Goal: Task Accomplishment & Management: Manage account settings

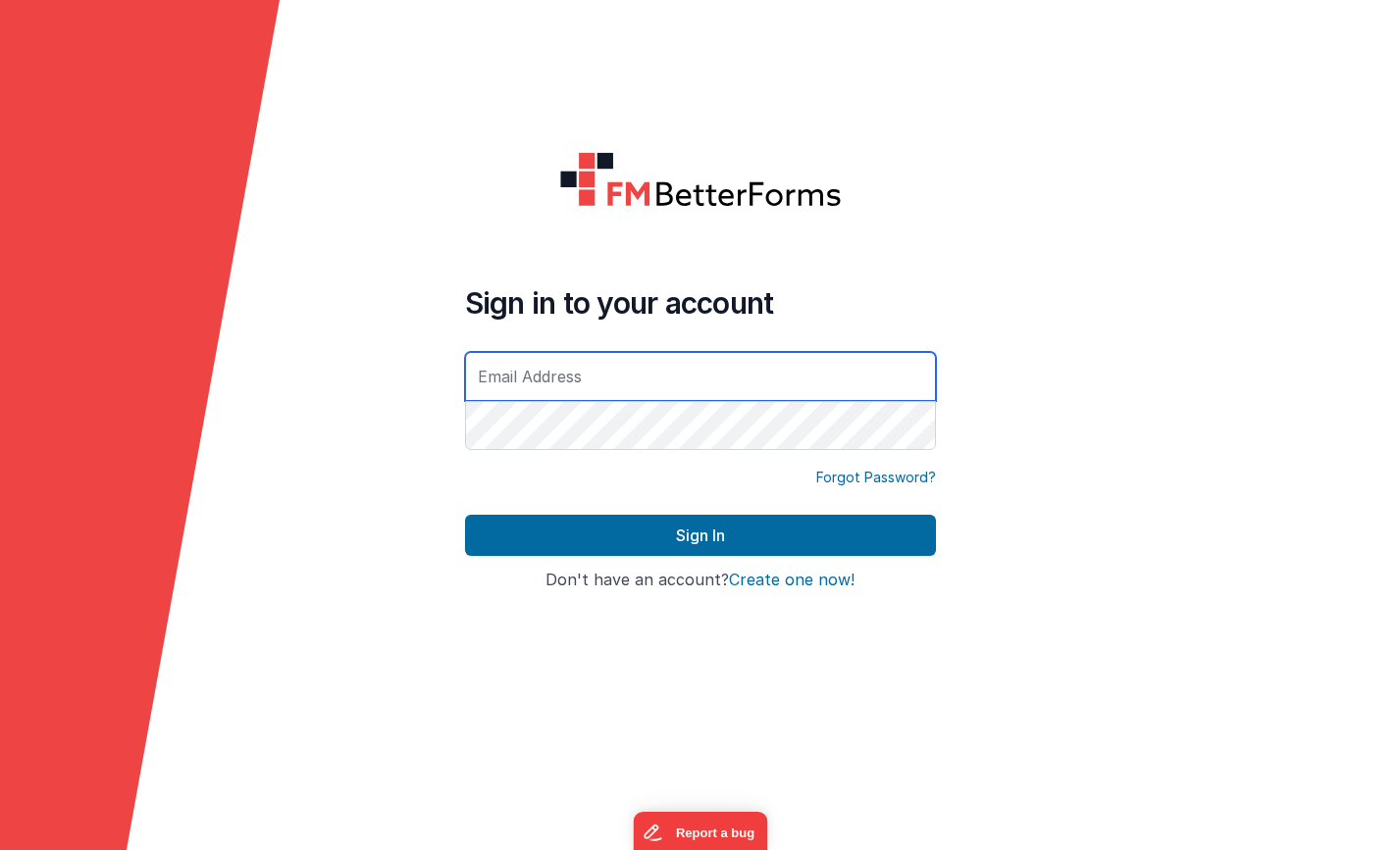
type input "[DOMAIN_NAME][EMAIL_ADDRESS][DOMAIN_NAME]"
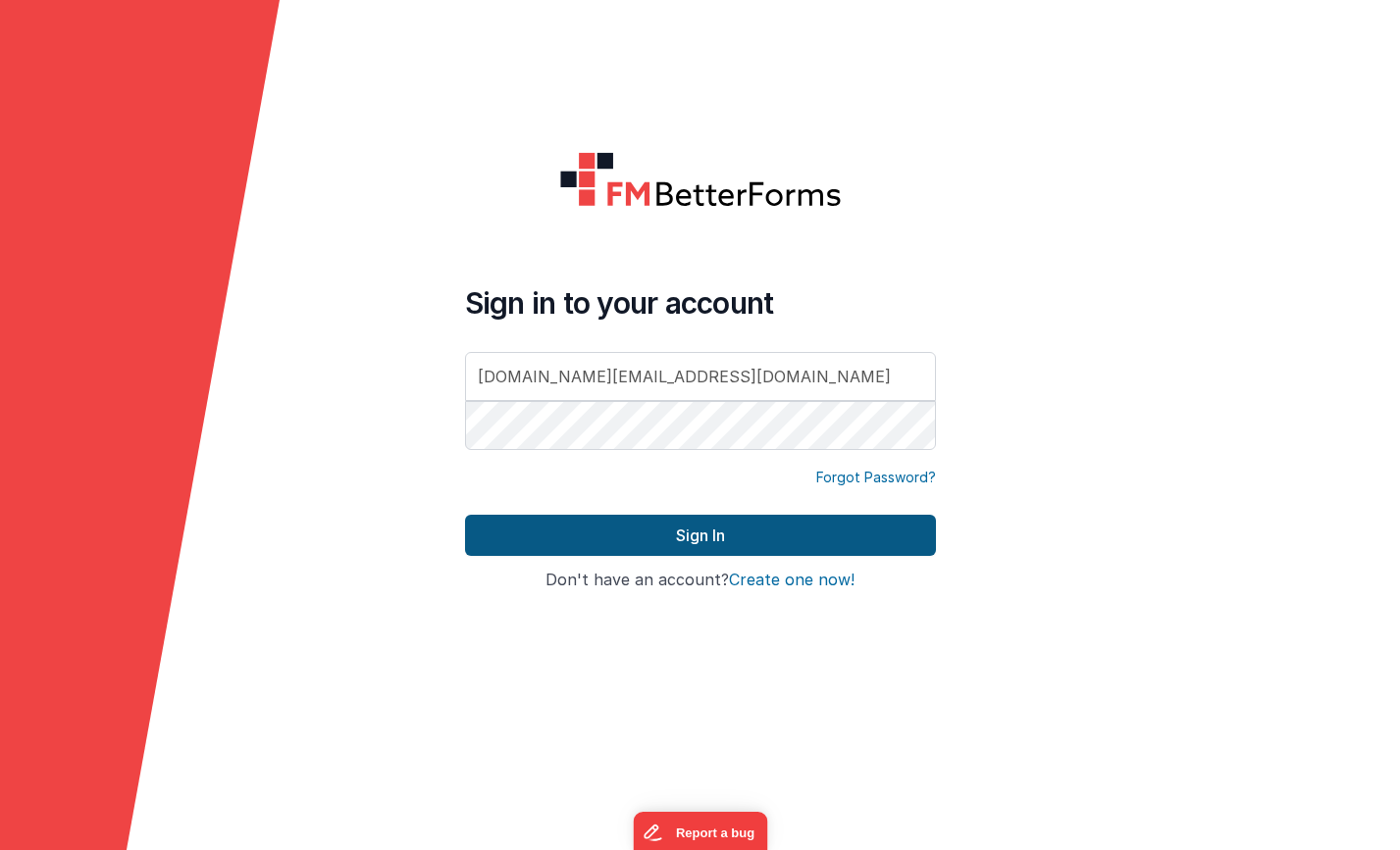
click at [708, 540] on button "Sign In" at bounding box center [700, 535] width 471 height 41
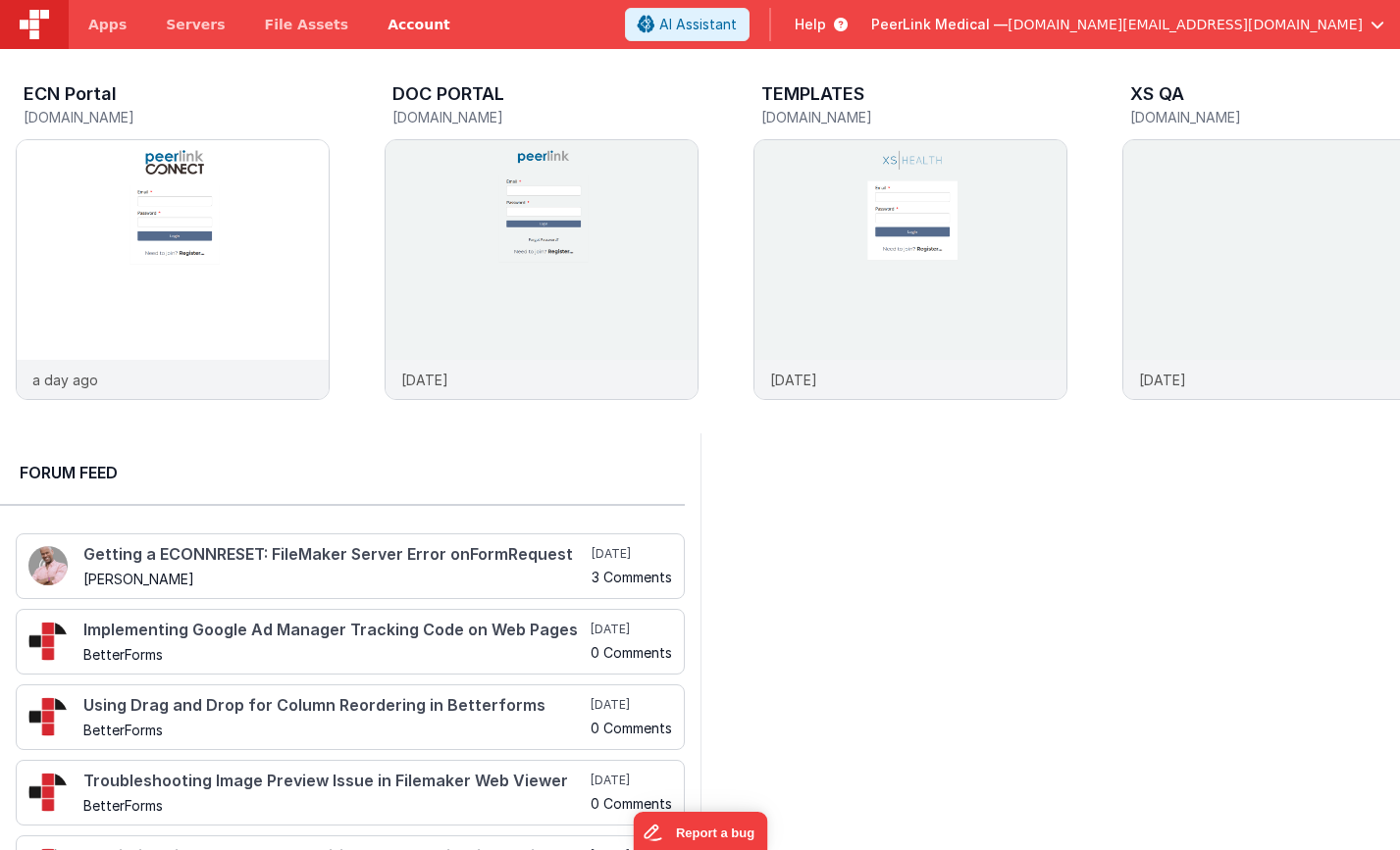
click at [401, 25] on link "Account" at bounding box center [419, 24] width 102 height 49
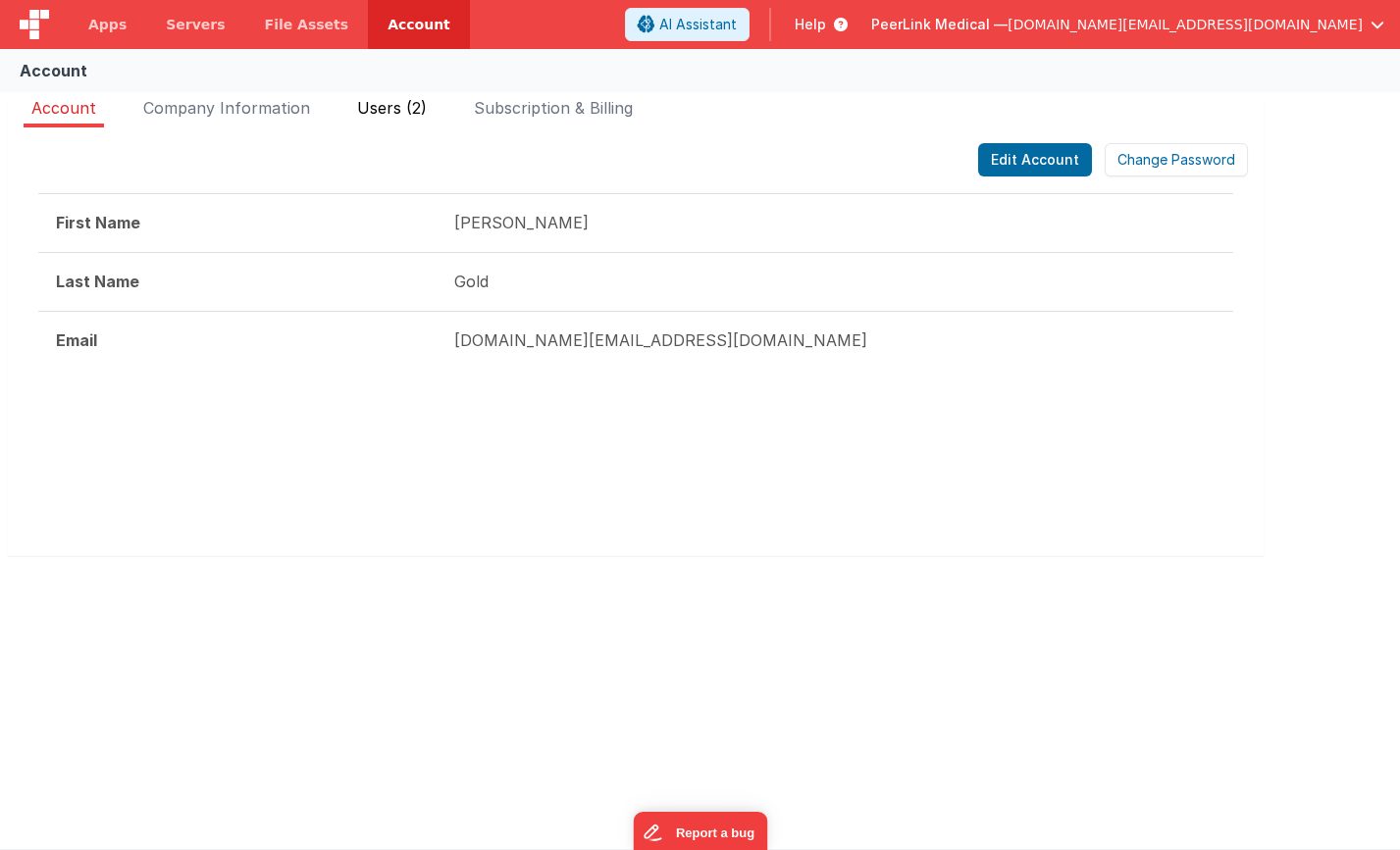
click at [374, 97] on li "Users (2)" at bounding box center [392, 112] width 86 height 32
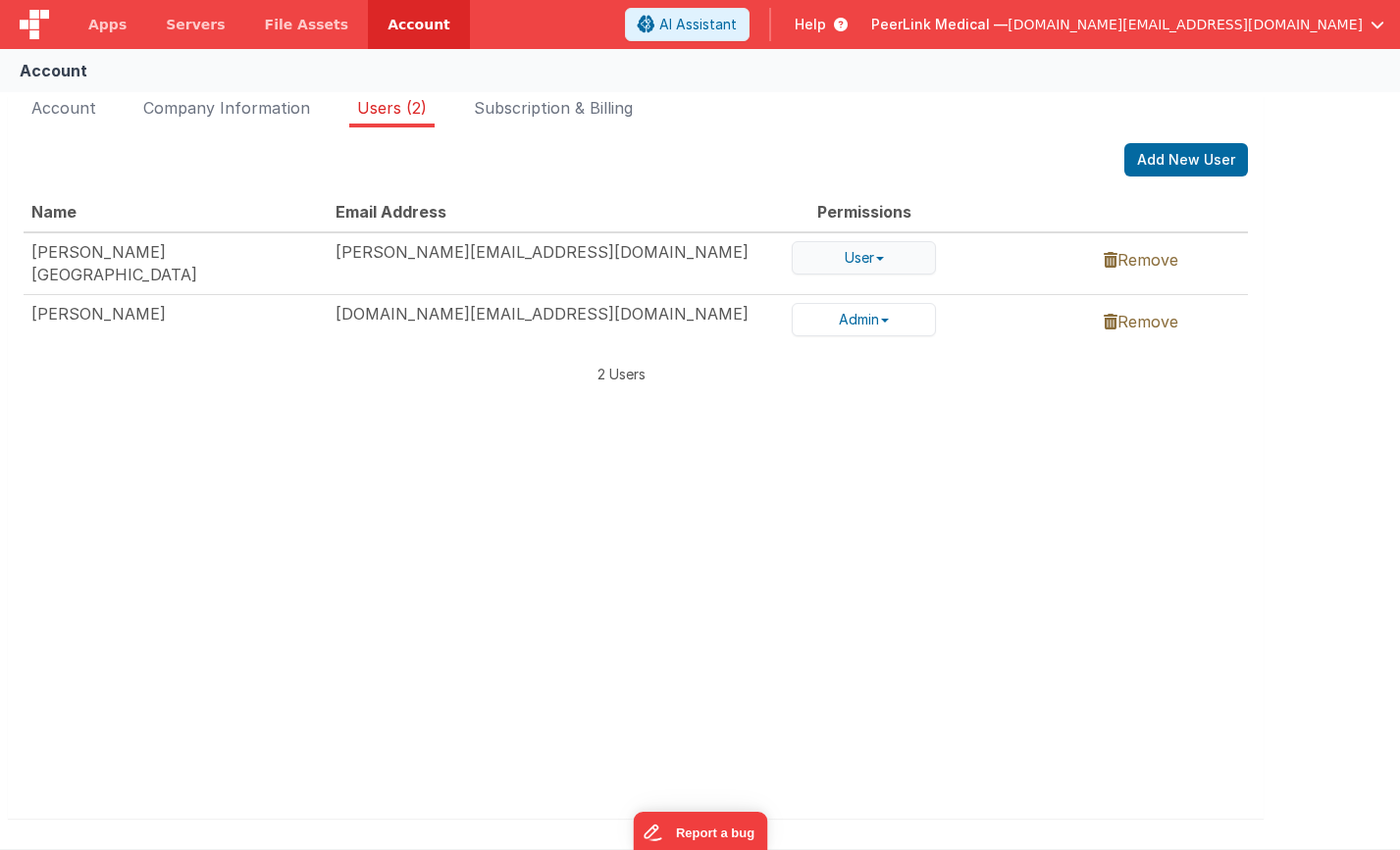
click at [871, 254] on button "User" at bounding box center [863, 257] width 144 height 33
click at [860, 218] on link "Admin" at bounding box center [870, 213] width 155 height 26
click at [364, 475] on div "Name Email Address Permissions [PERSON_NAME] [PERSON_NAME][EMAIL_ADDRESS][DOMAI…" at bounding box center [636, 480] width 1225 height 576
drag, startPoint x: 341, startPoint y: 250, endPoint x: 386, endPoint y: 252, distance: 45.0
click at [386, 252] on td "[PERSON_NAME][EMAIL_ADDRESS][DOMAIN_NAME]" at bounding box center [556, 263] width 456 height 62
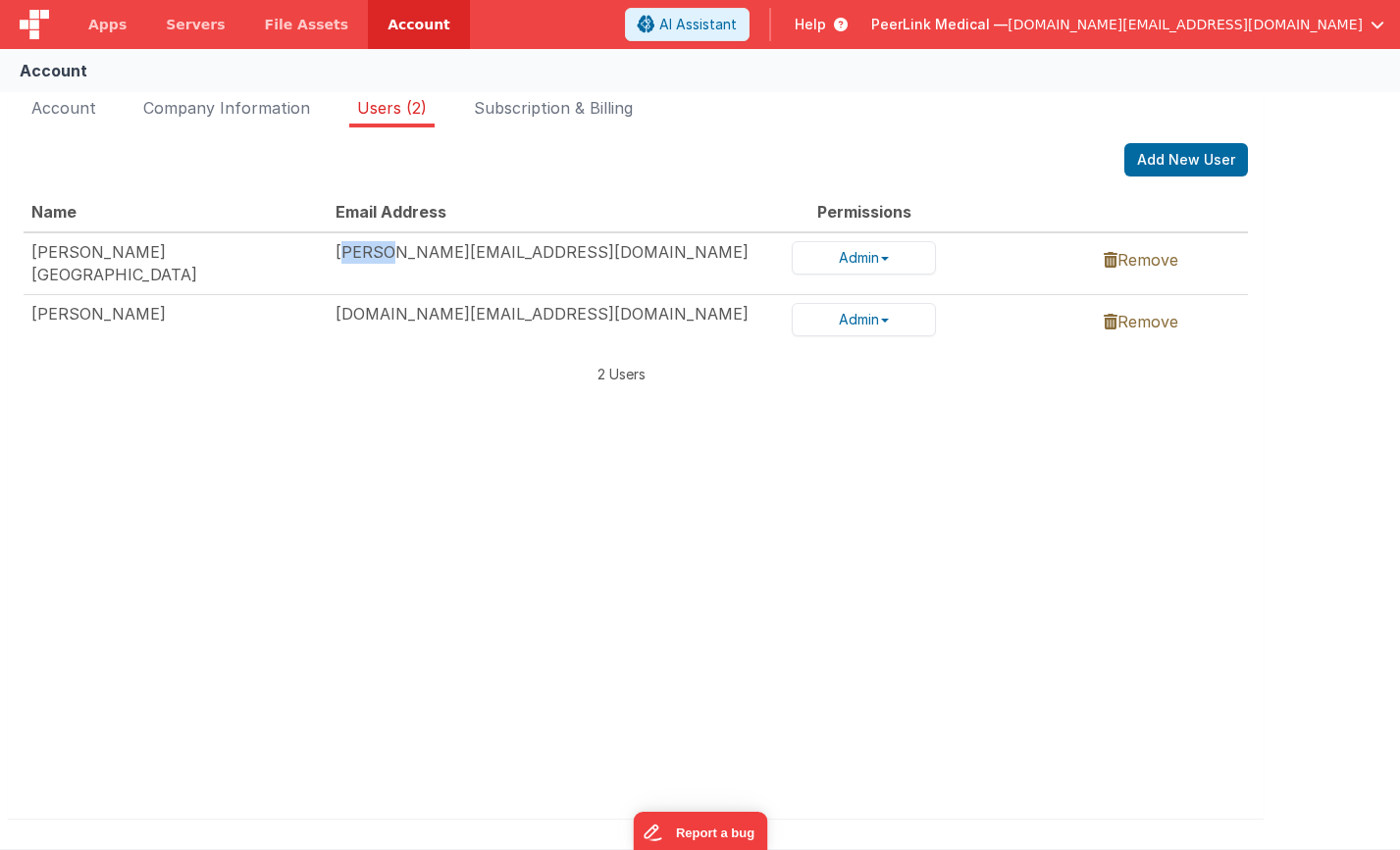
click at [377, 255] on td "[PERSON_NAME][EMAIL_ADDRESS][DOMAIN_NAME]" at bounding box center [556, 263] width 456 height 62
drag, startPoint x: 340, startPoint y: 254, endPoint x: 658, endPoint y: 252, distance: 318.0
click at [658, 252] on td "[PERSON_NAME][EMAIL_ADDRESS][DOMAIN_NAME]" at bounding box center [556, 263] width 456 height 62
copy td "[PERSON_NAME][EMAIL_ADDRESS][DOMAIN_NAME]"
click at [1350, 27] on span "[DOMAIN_NAME][EMAIL_ADDRESS][DOMAIN_NAME]" at bounding box center [1185, 25] width 355 height 20
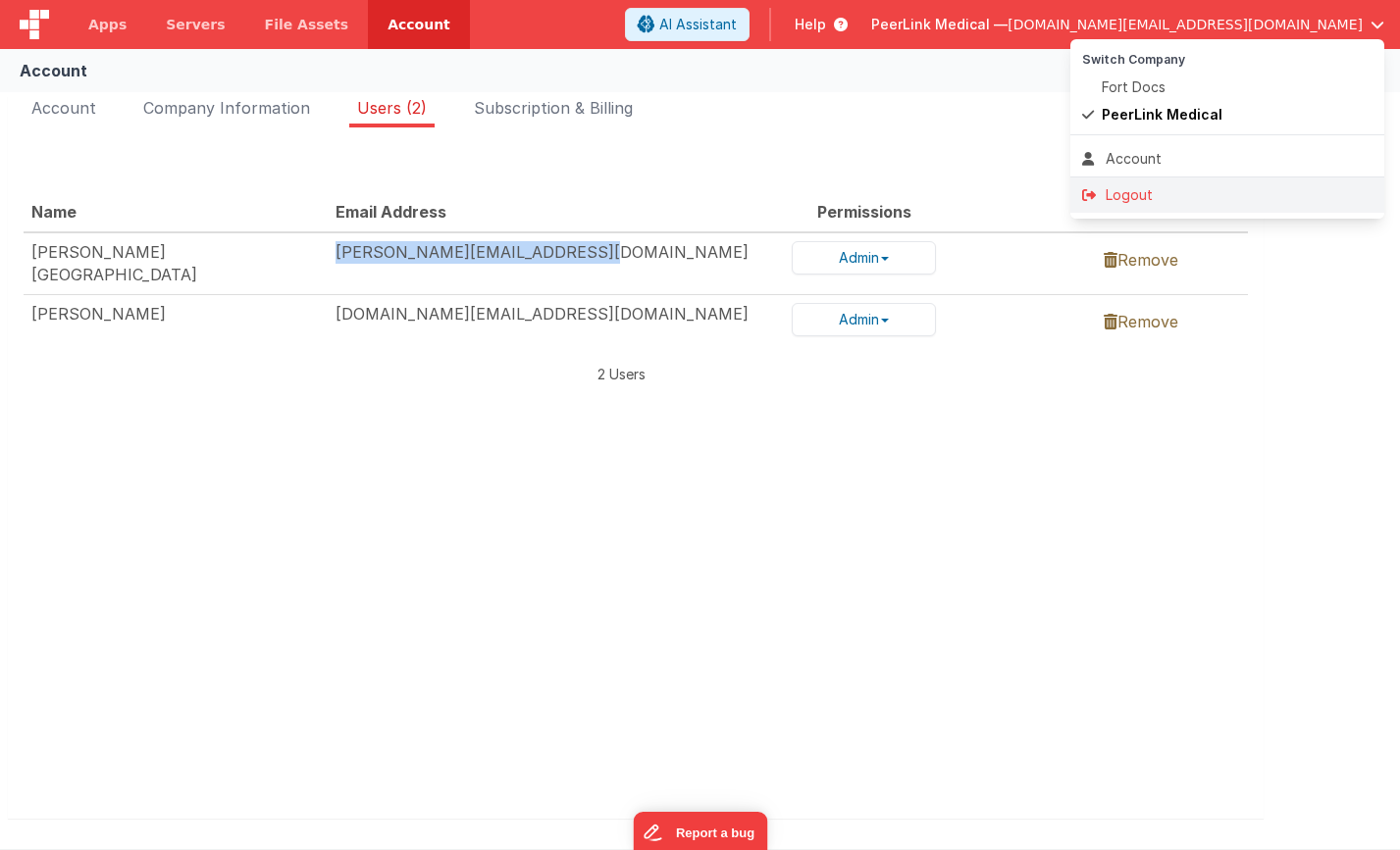
click at [1162, 199] on div "Logout" at bounding box center [1227, 195] width 290 height 20
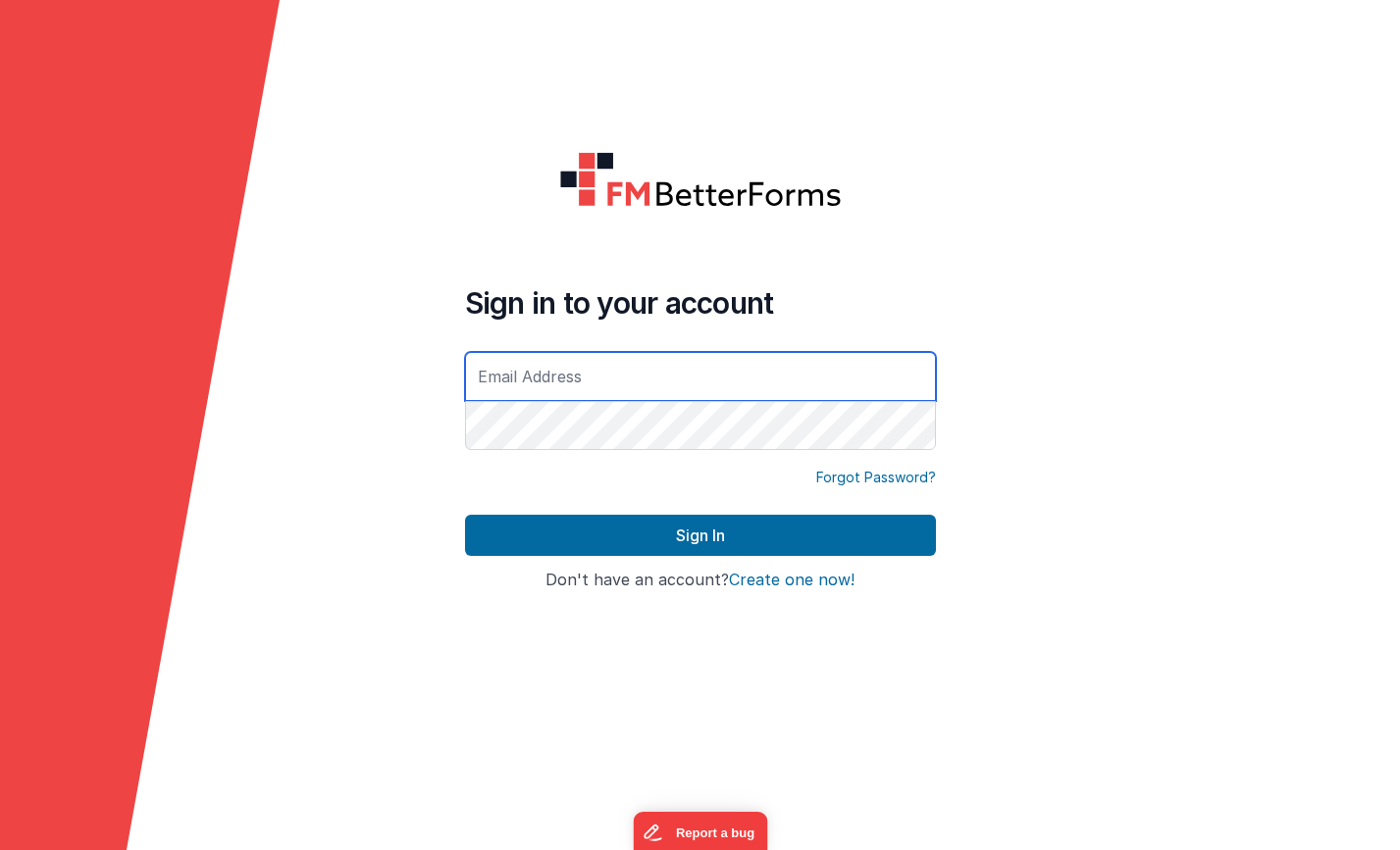
type input "[PERSON_NAME][EMAIL_ADDRESS][DOMAIN_NAME]"
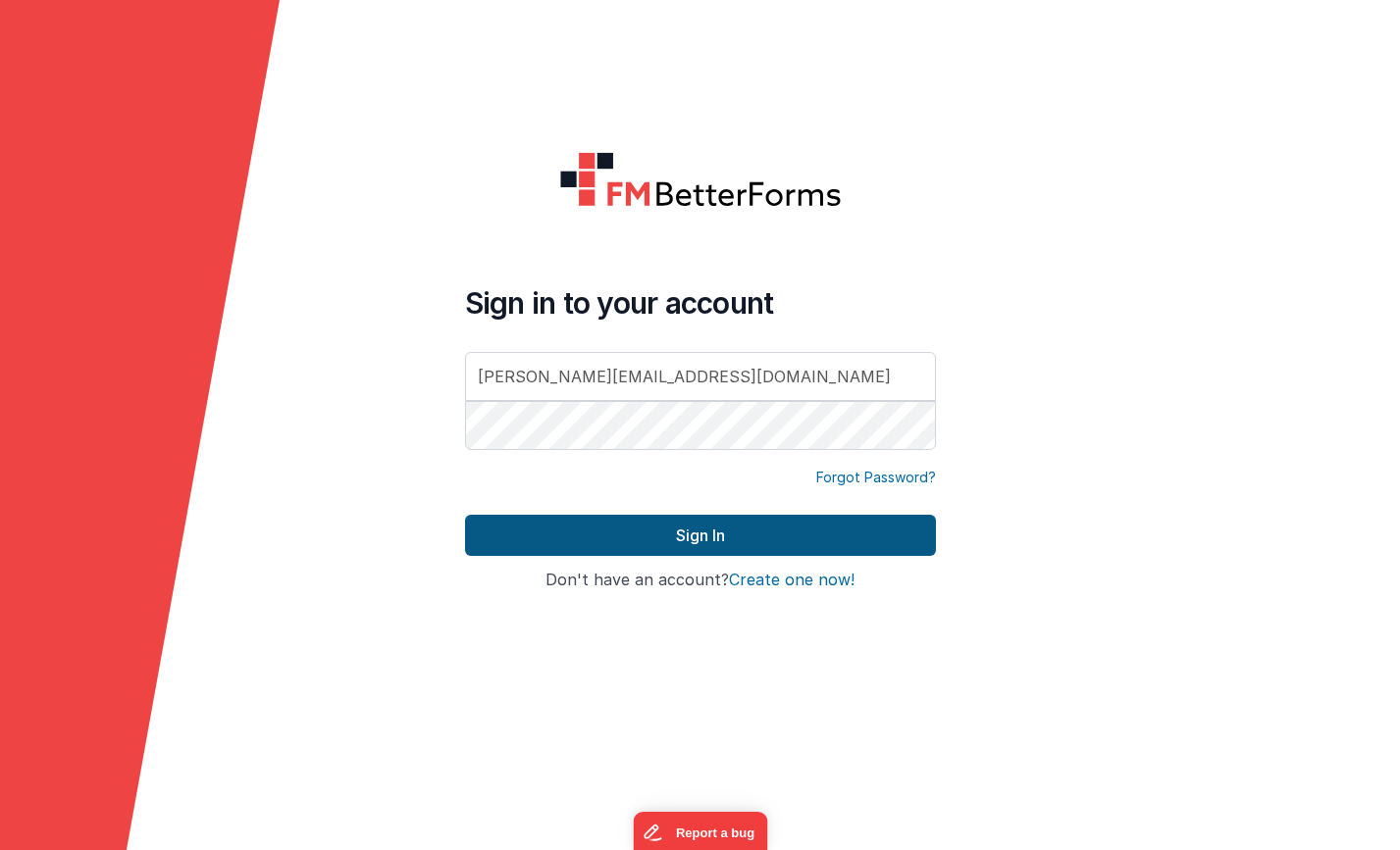
click at [719, 540] on button "Sign In" at bounding box center [700, 535] width 471 height 41
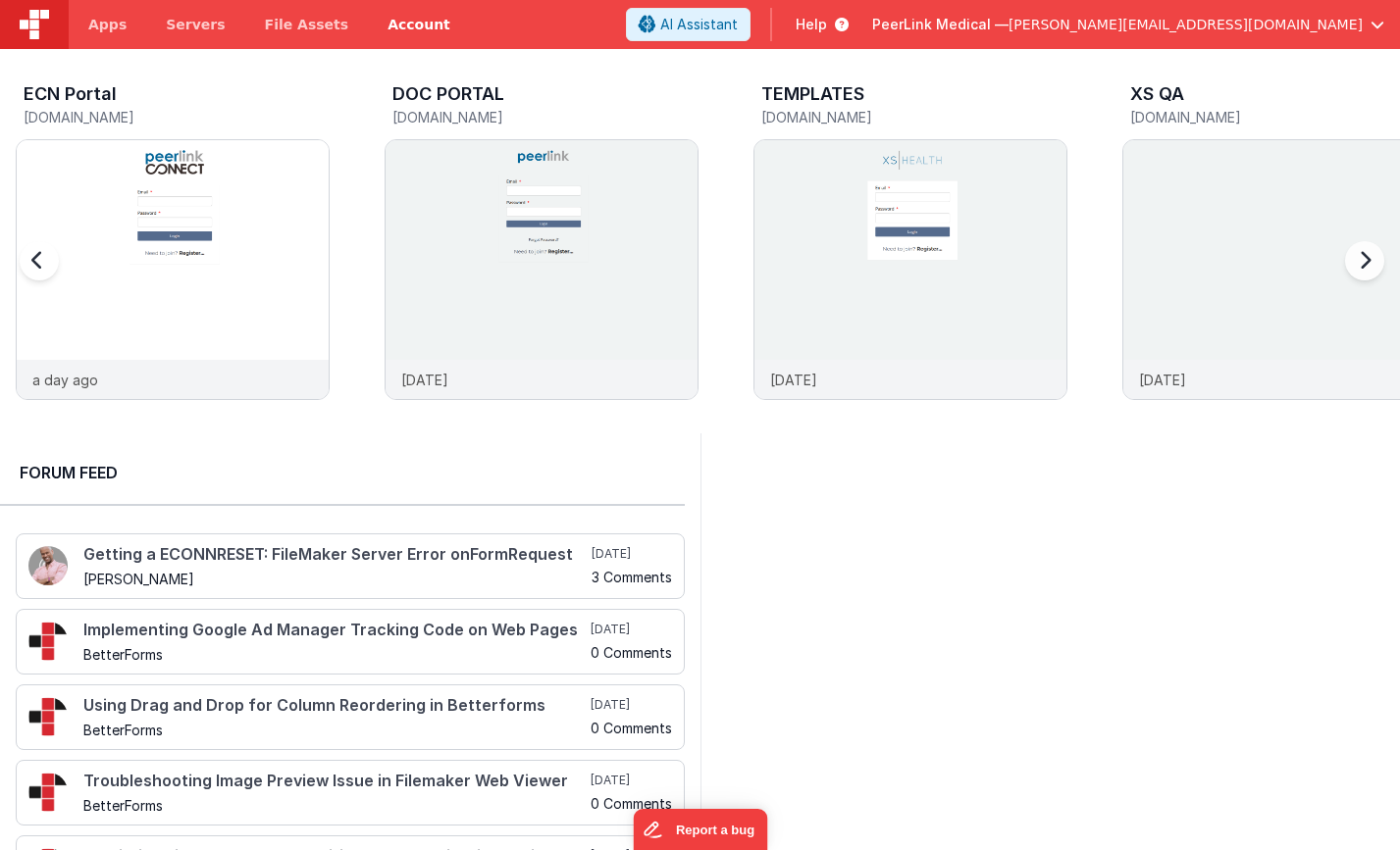
click at [387, 31] on link "Account" at bounding box center [419, 24] width 102 height 49
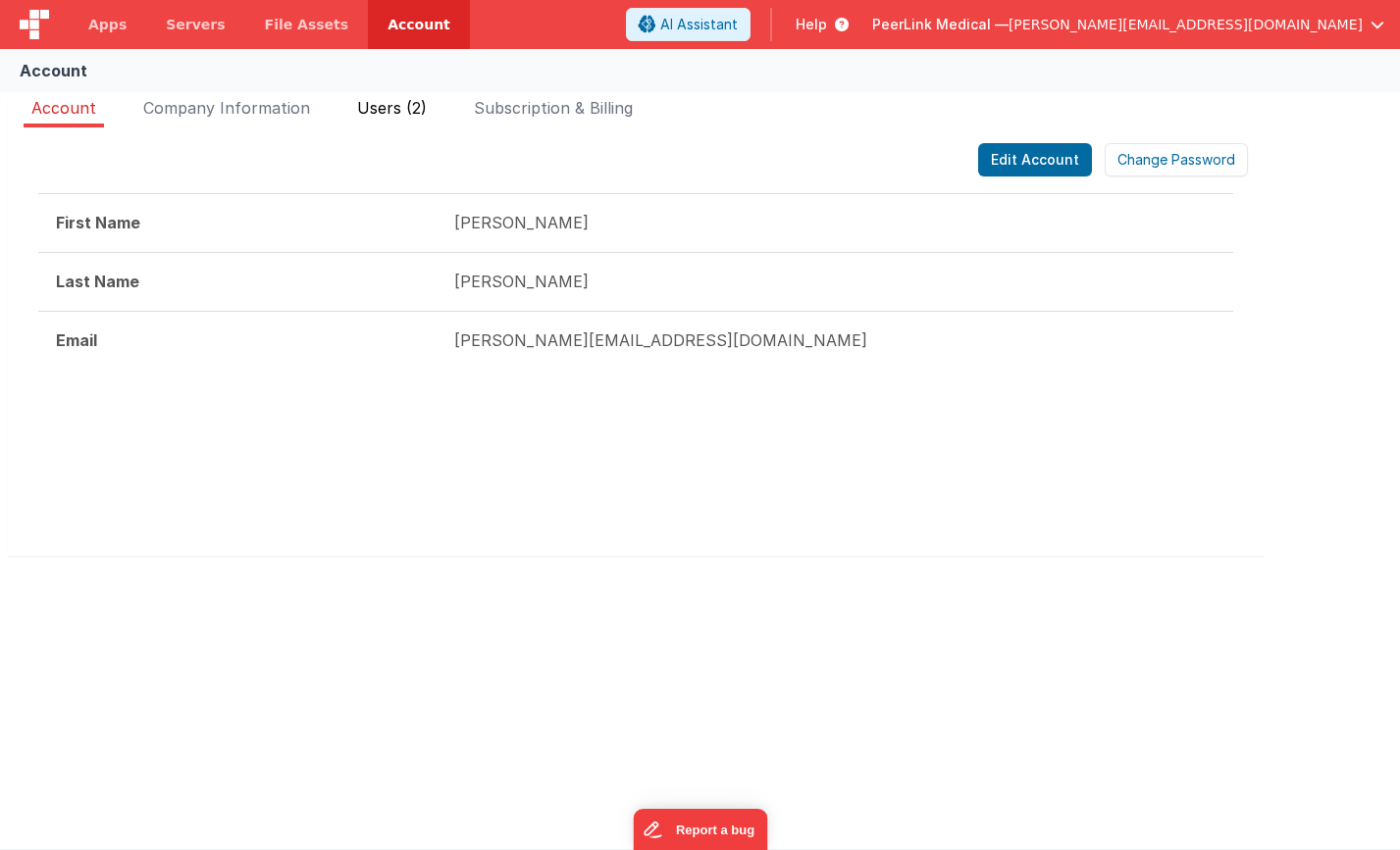
click at [384, 108] on span "Users (2)" at bounding box center [392, 108] width 70 height 20
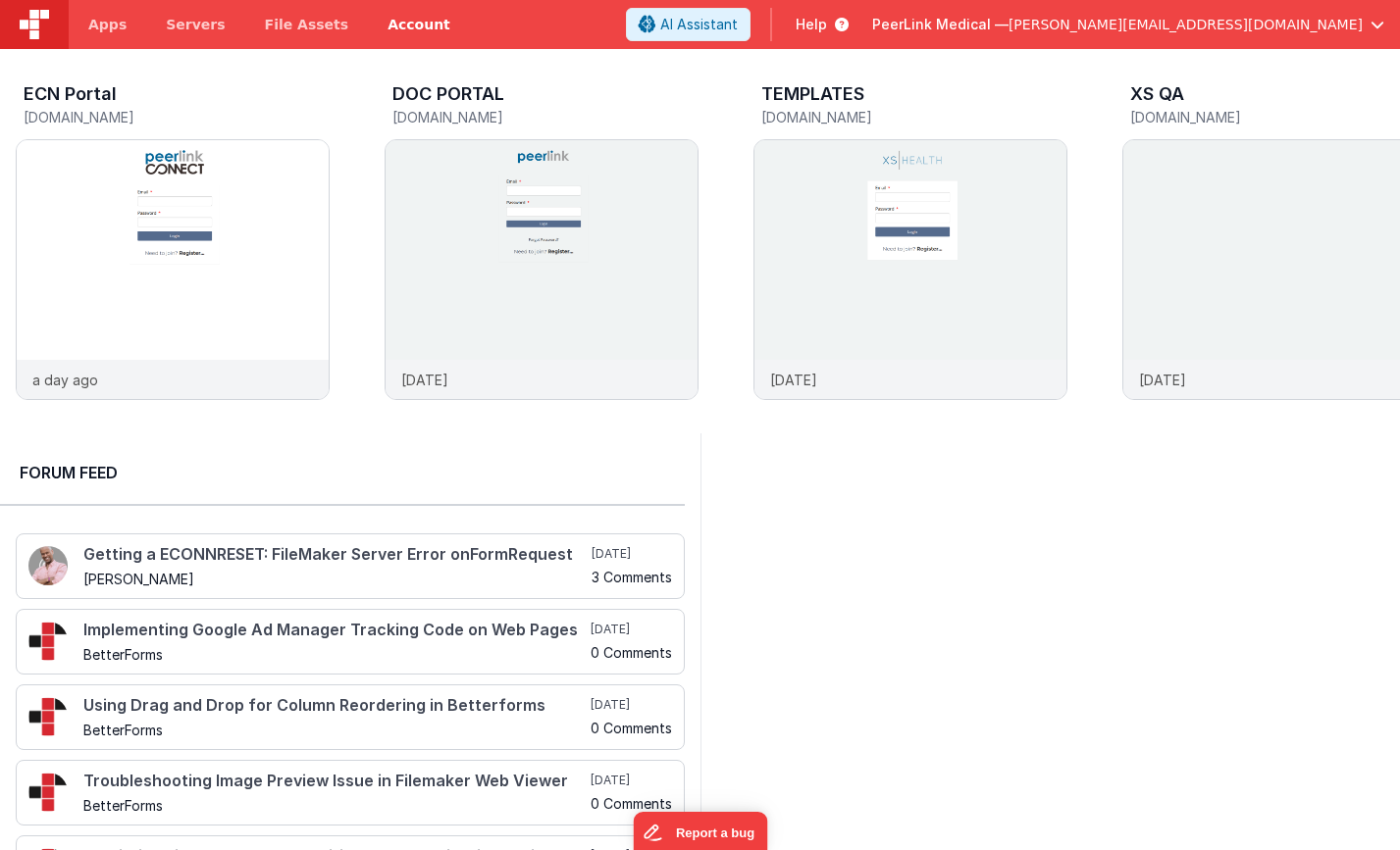
click at [409, 24] on link "Account" at bounding box center [419, 24] width 102 height 49
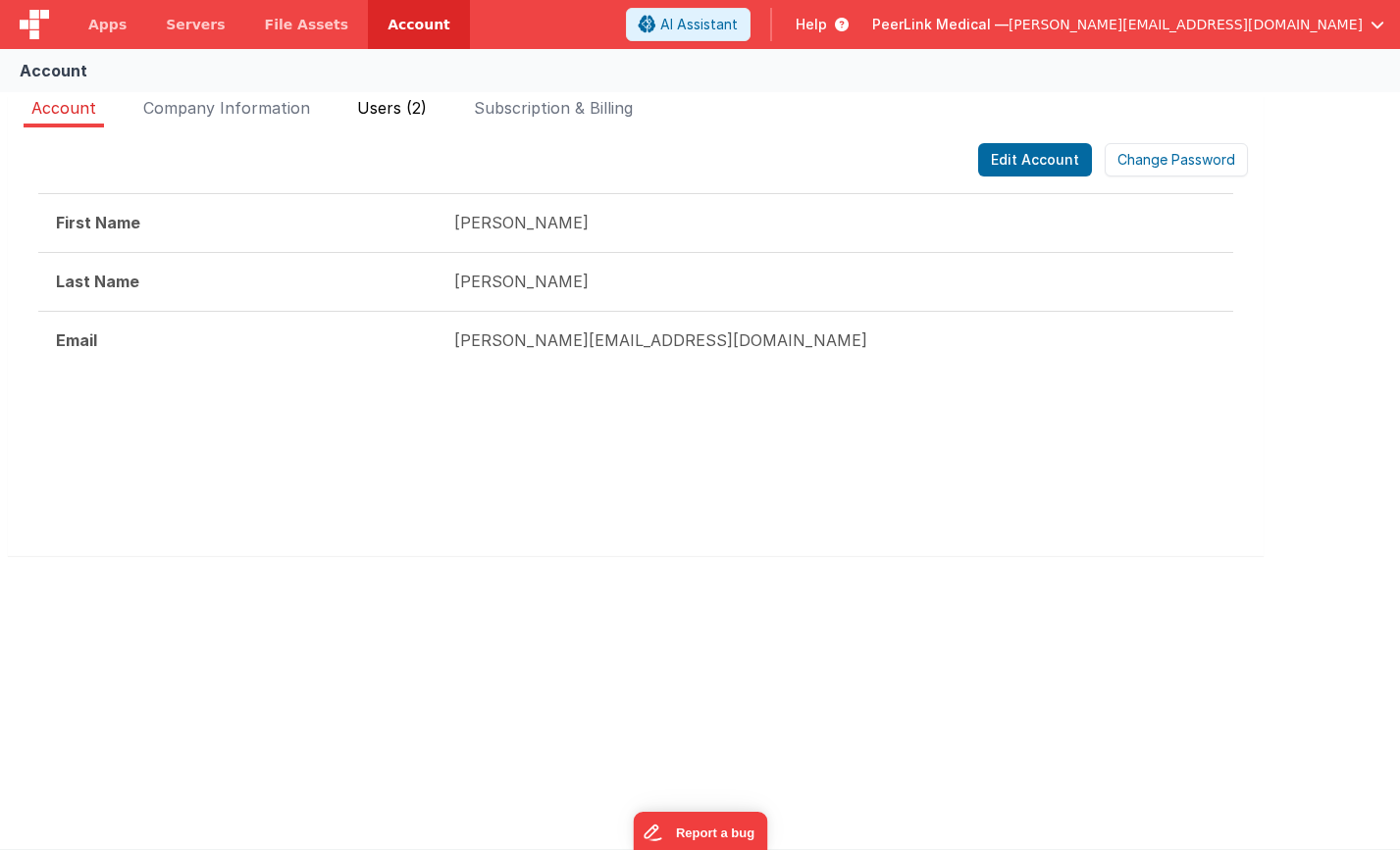
click at [386, 104] on span "Users (2)" at bounding box center [392, 108] width 70 height 20
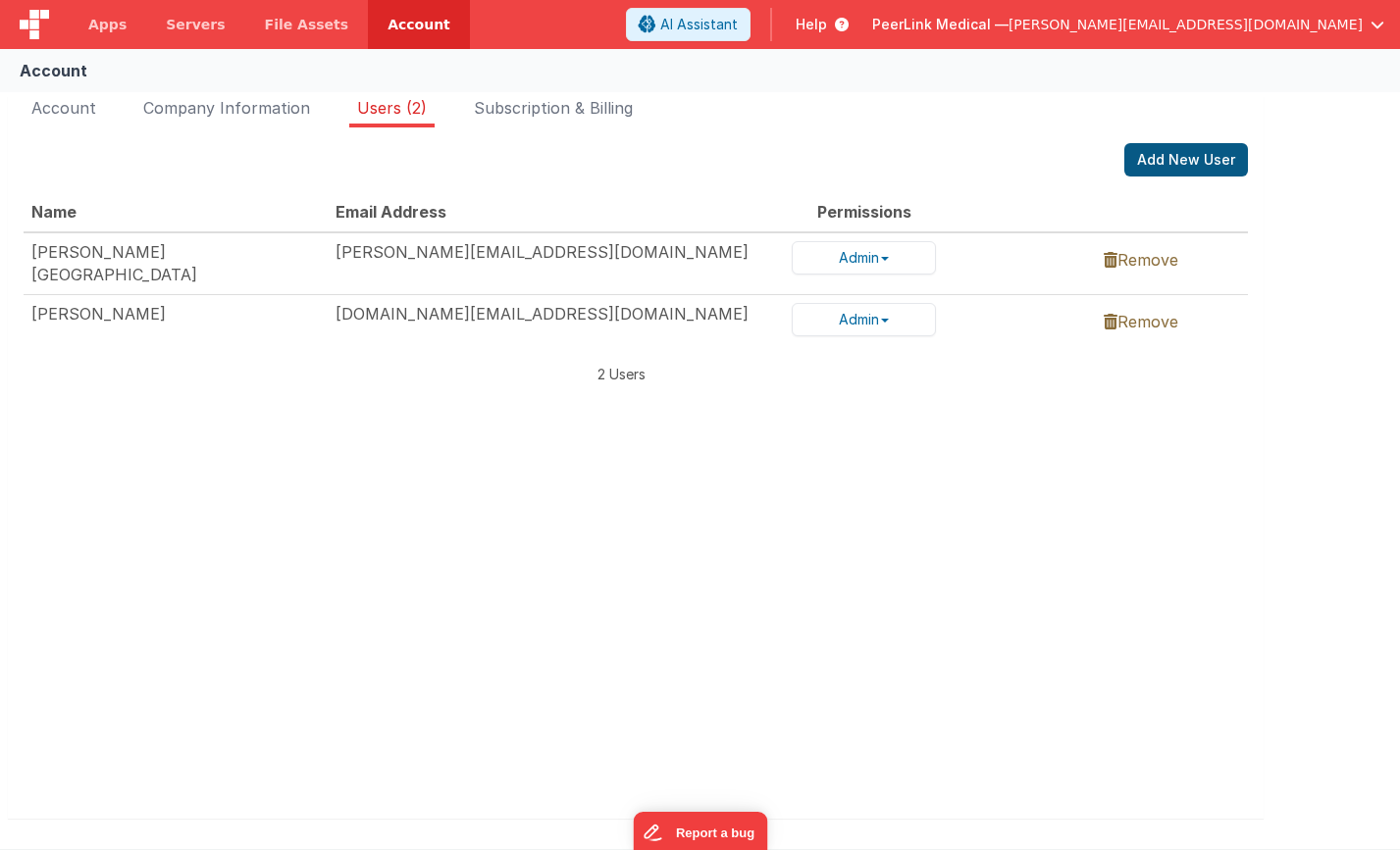
click at [1204, 156] on button "Add New User" at bounding box center [1186, 159] width 124 height 33
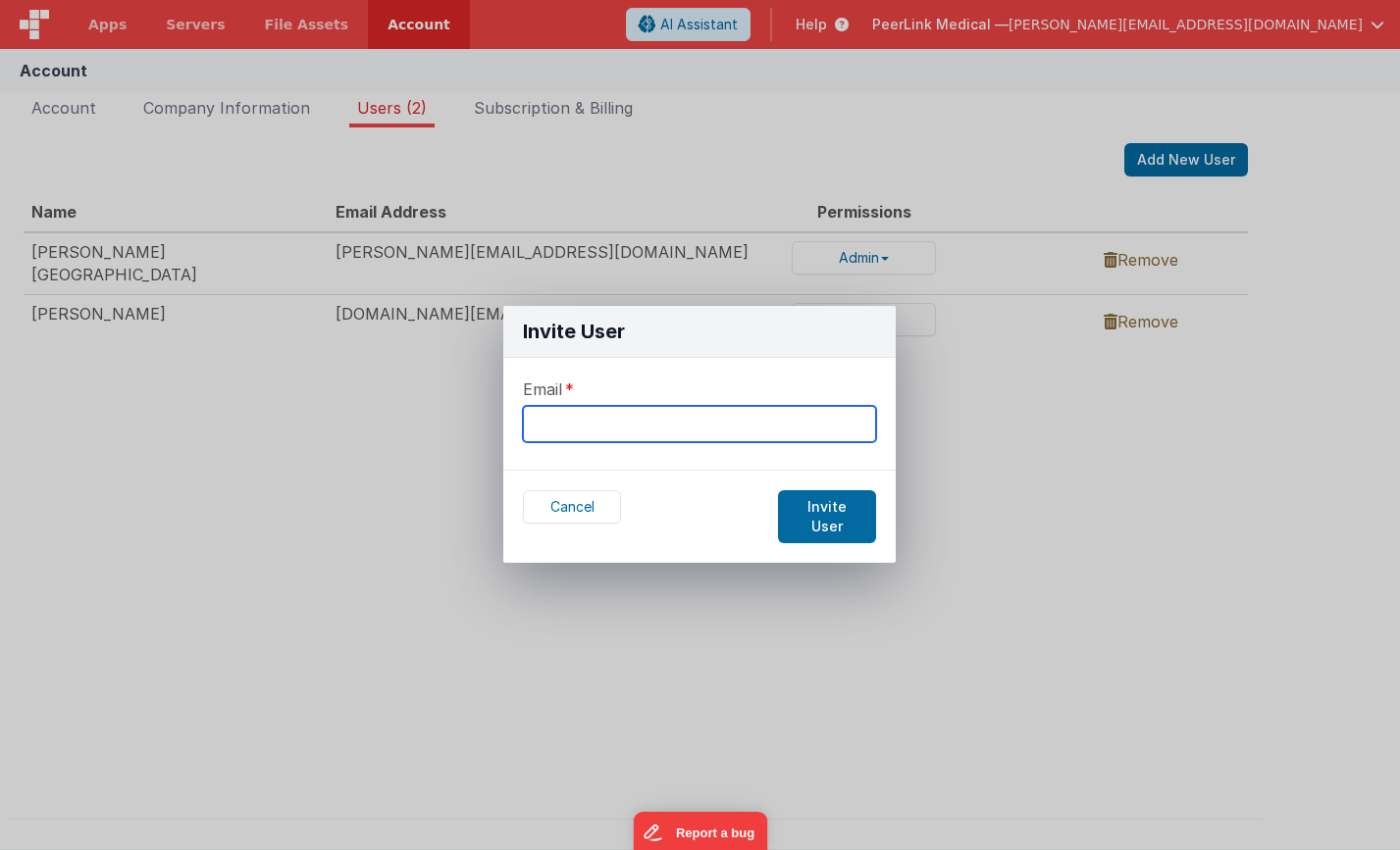
paste input "sean.domineske@emperion.com"
type input "sean.domineske@emperion.com"
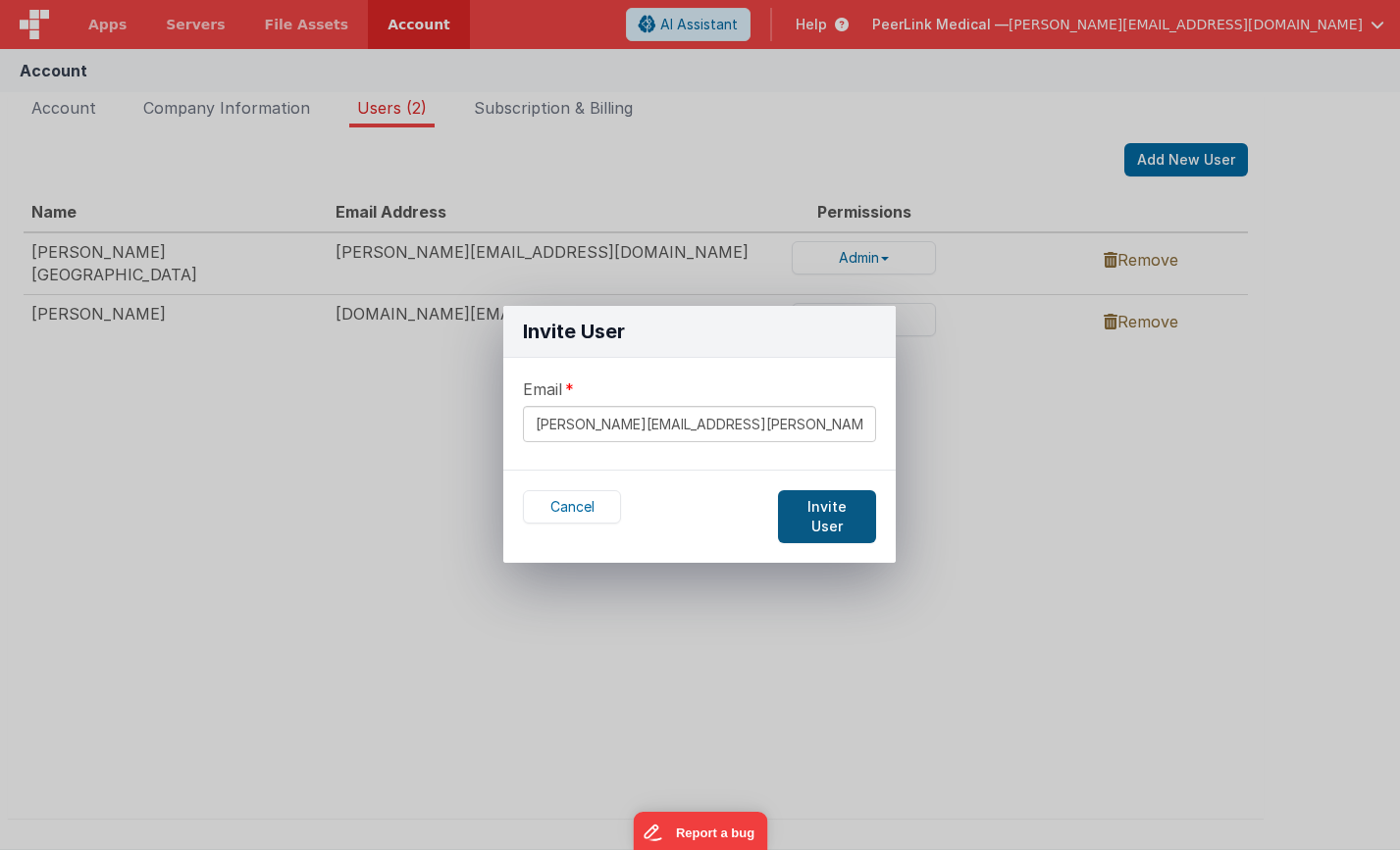
click at [826, 502] on button "Invite User" at bounding box center [827, 516] width 98 height 53
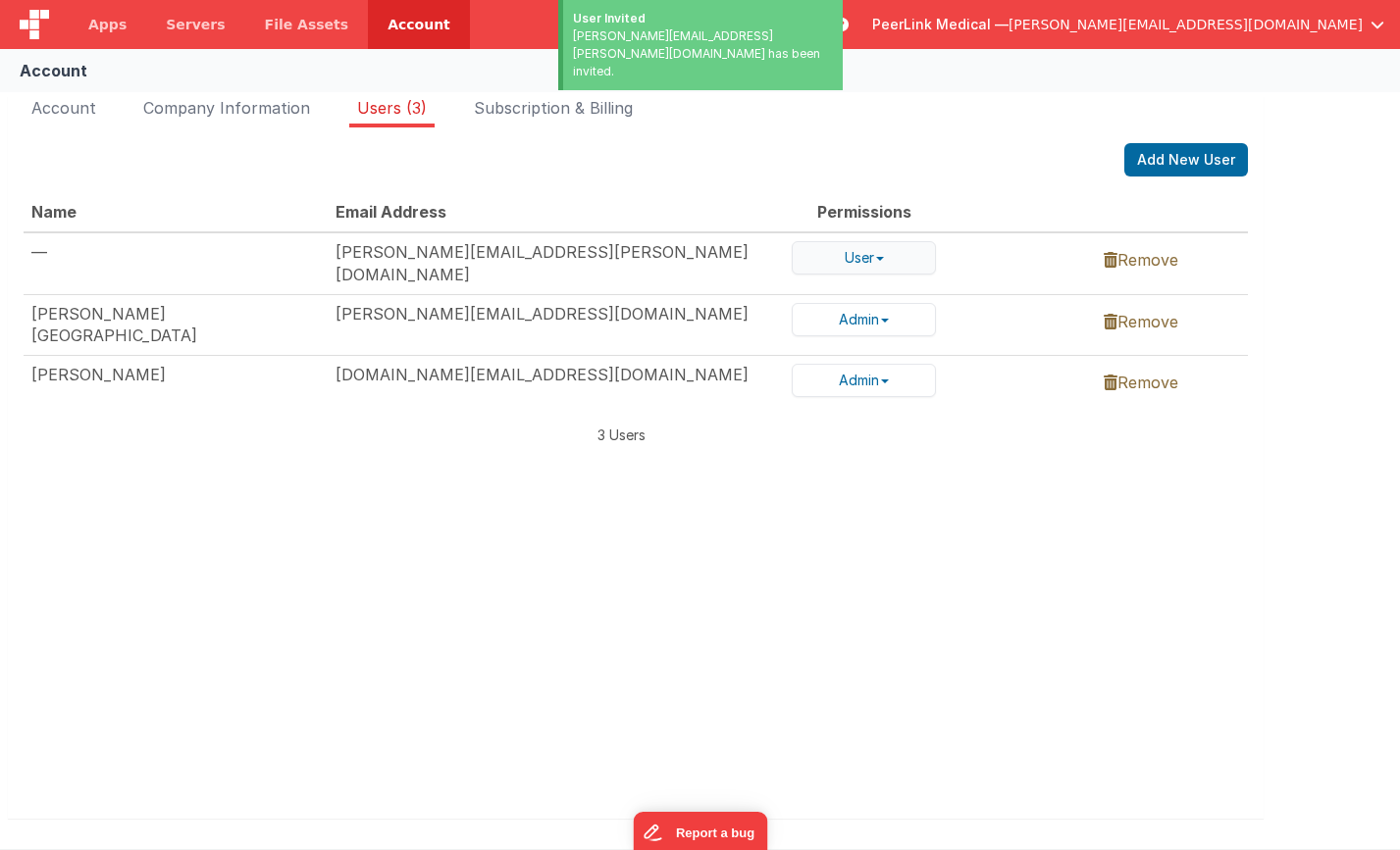
click at [858, 256] on button "User" at bounding box center [863, 257] width 144 height 33
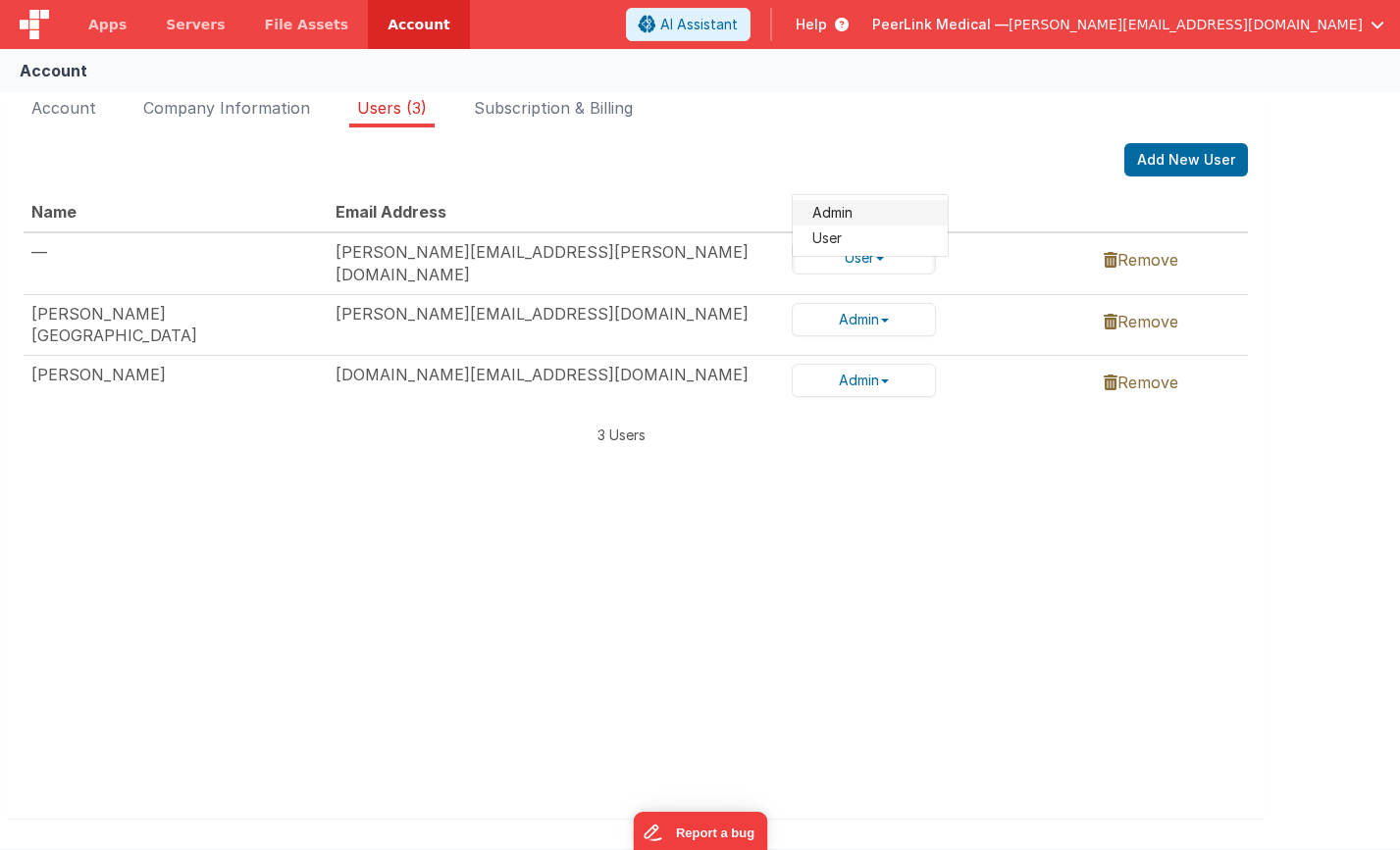
click at [849, 214] on link "Admin" at bounding box center [870, 213] width 155 height 26
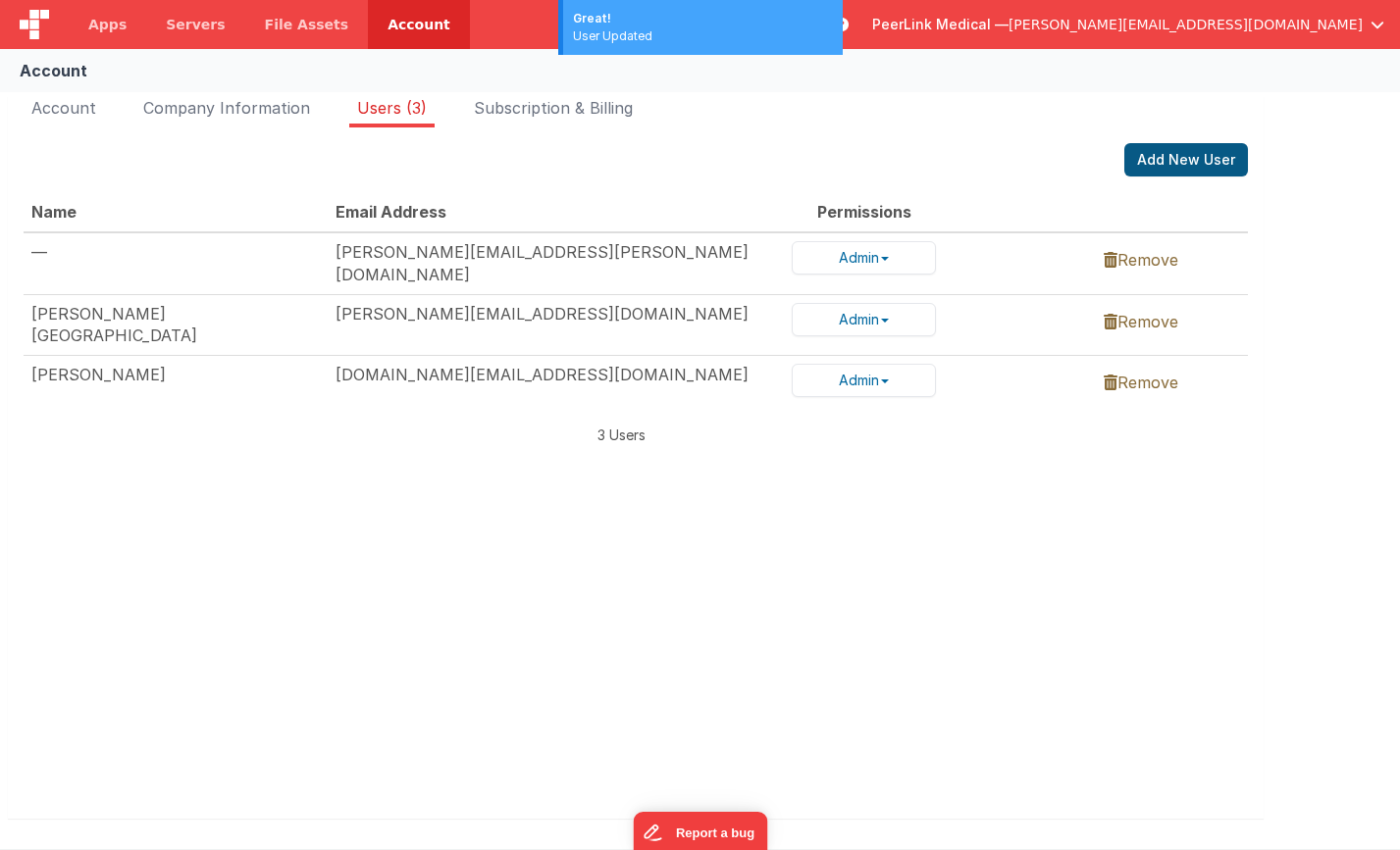
click at [1172, 163] on button "Add New User" at bounding box center [1186, 159] width 124 height 33
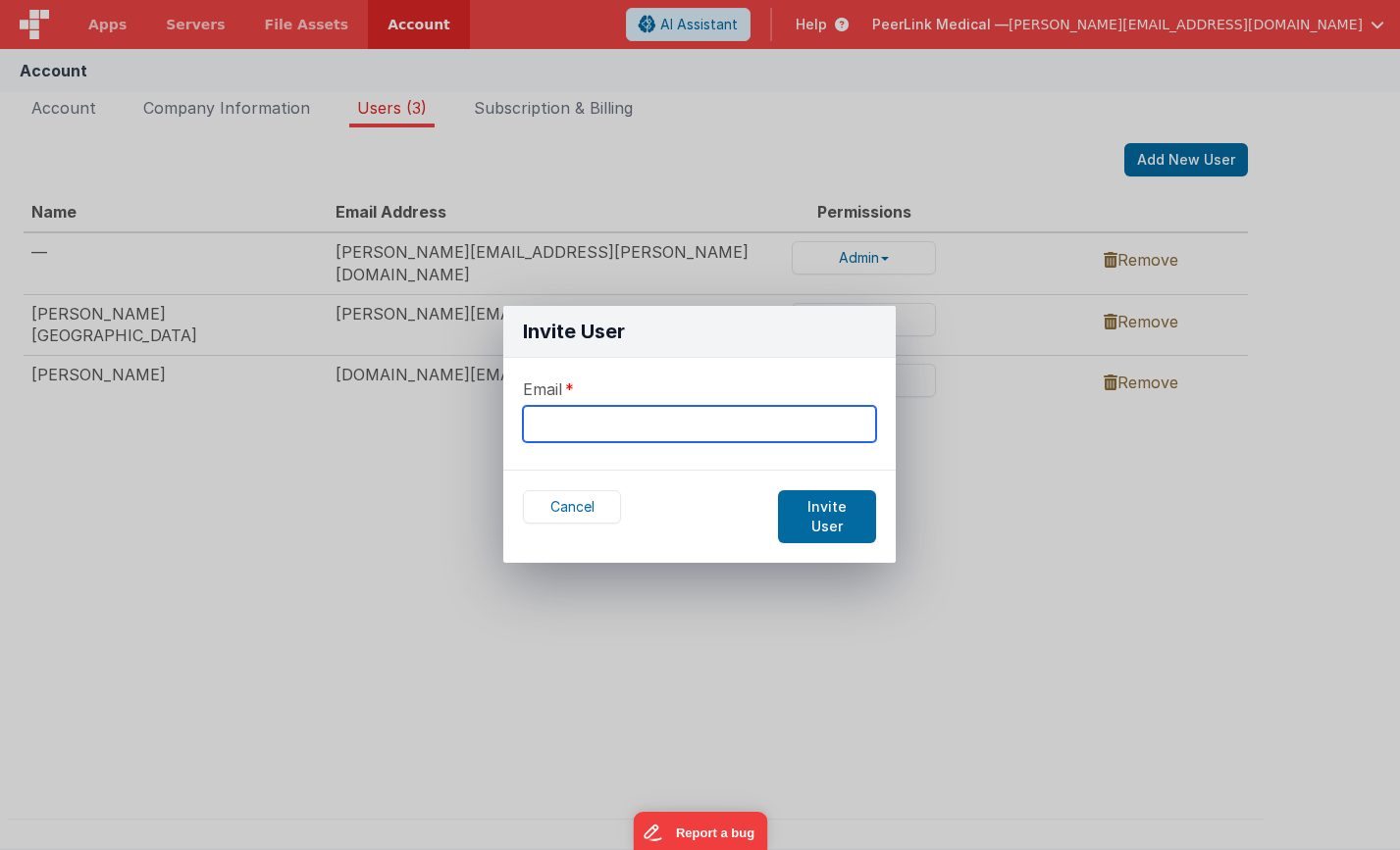
click at [557, 428] on input "text" at bounding box center [700, 425] width 353 height 36
paste input "rquidilig@peerlinkmedical.com"
type input "rquidilig@peerlinkmedical.com"
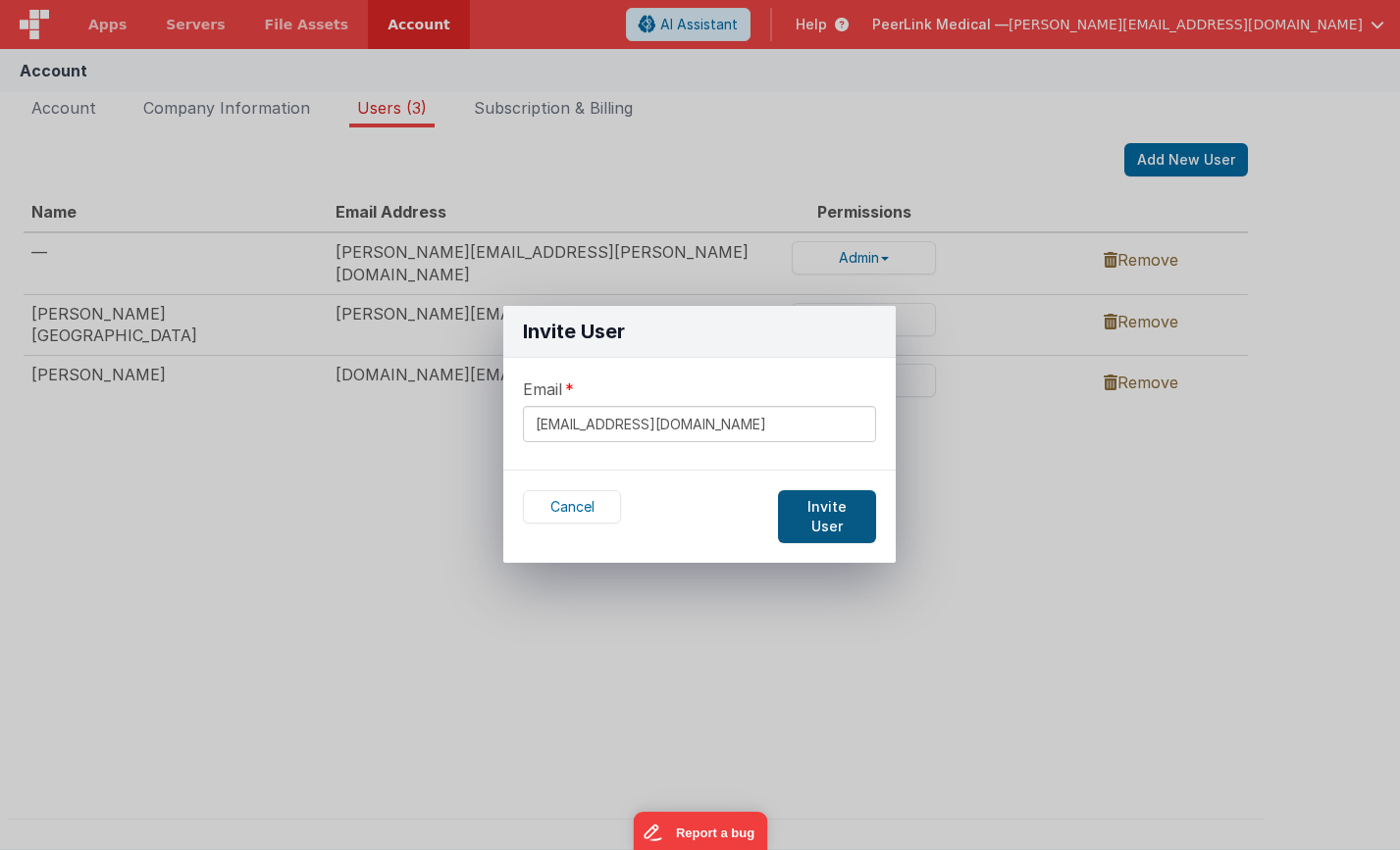
click at [849, 508] on button "Invite User" at bounding box center [827, 516] width 98 height 53
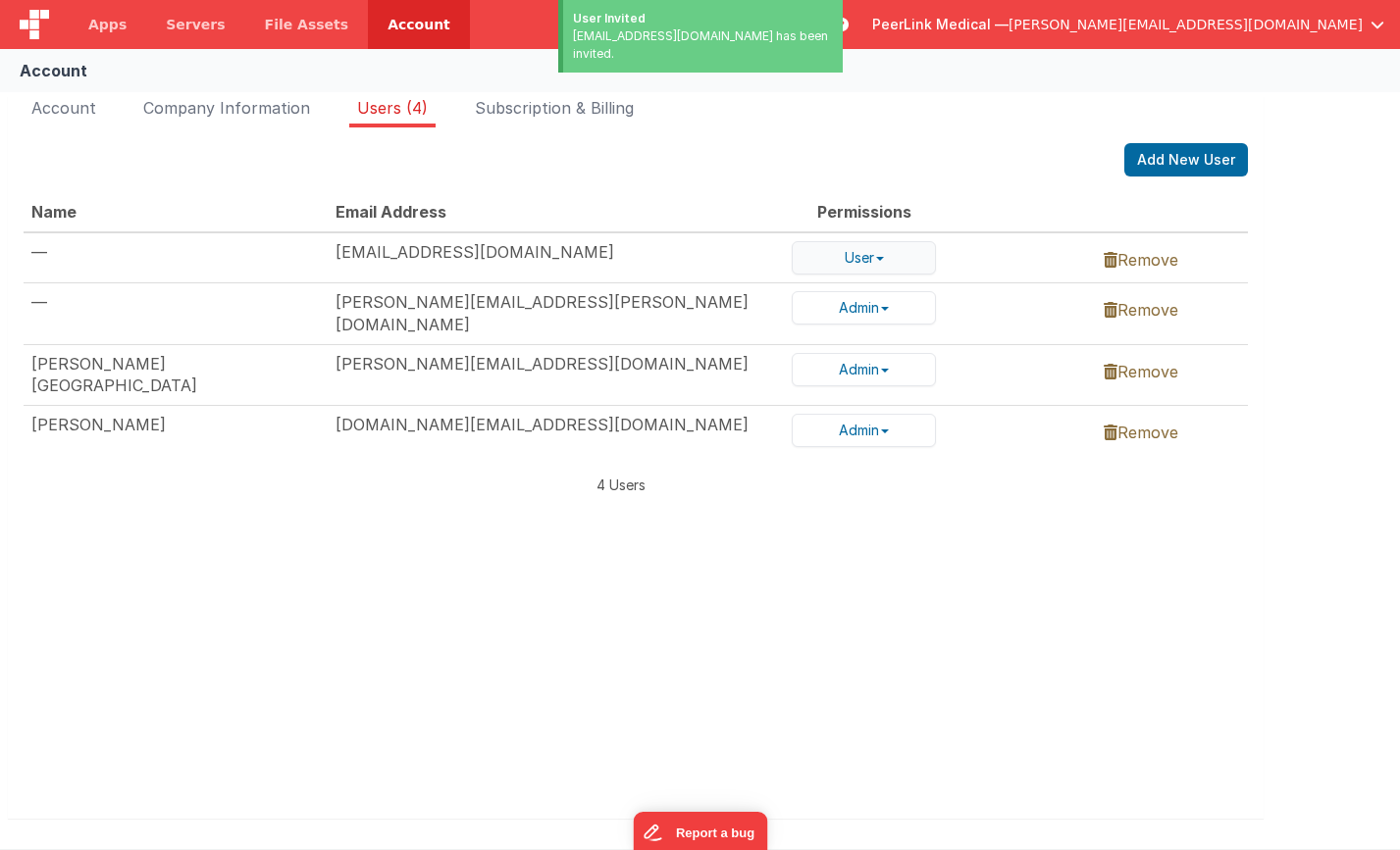
click at [845, 261] on button "User" at bounding box center [863, 257] width 144 height 33
click at [847, 205] on link "Admin" at bounding box center [870, 213] width 155 height 26
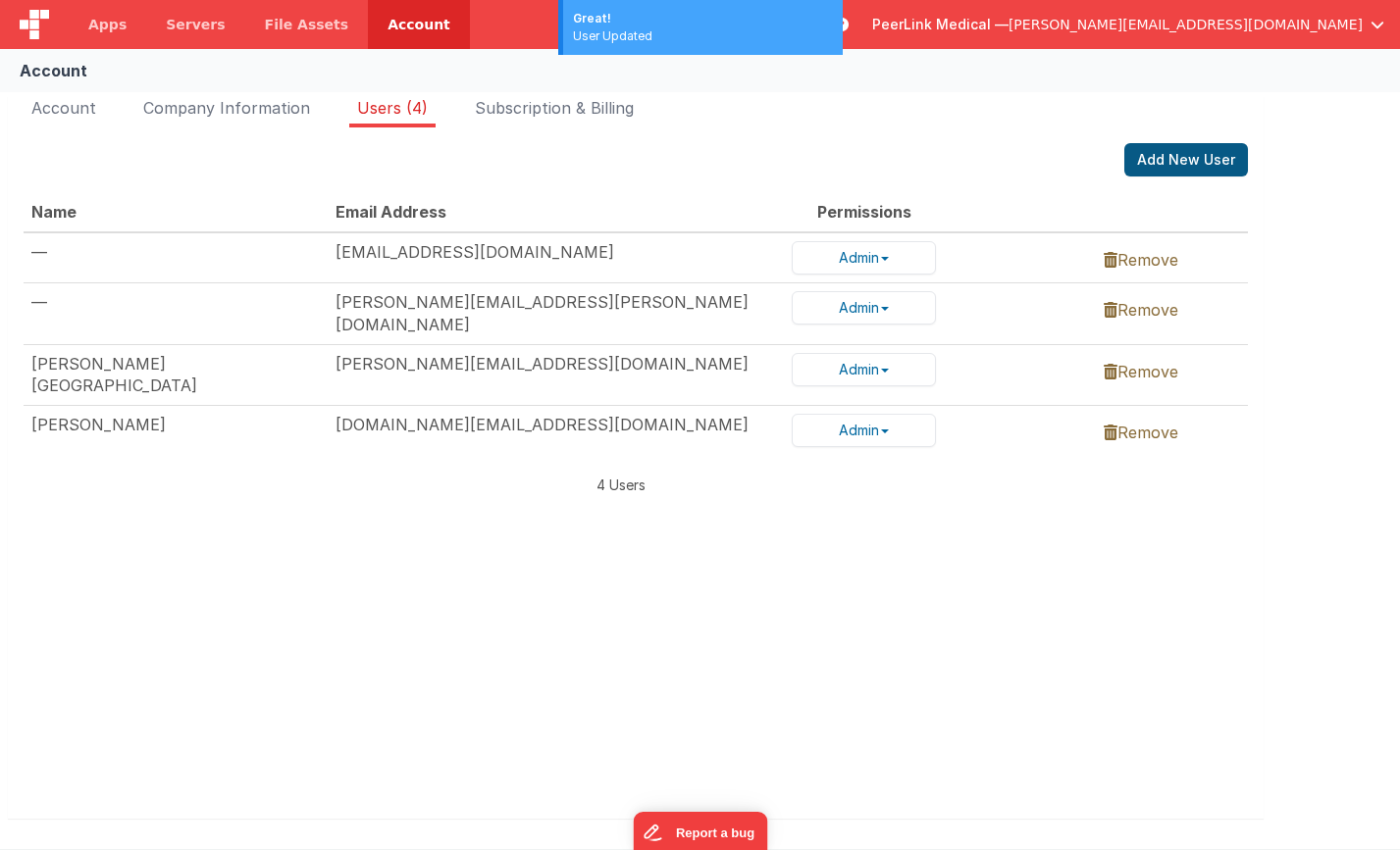
click at [1171, 157] on button "Add New User" at bounding box center [1186, 159] width 124 height 33
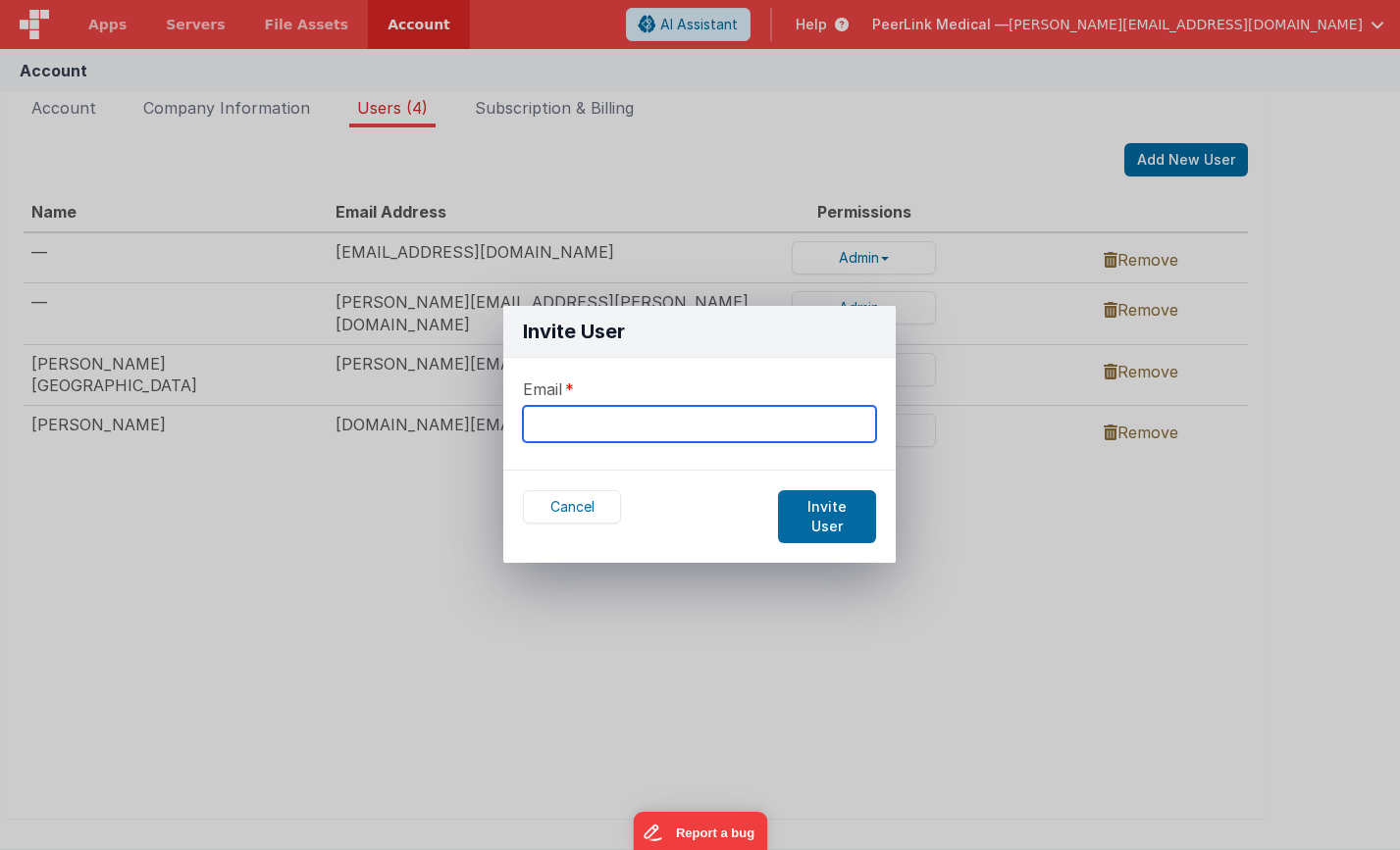
click at [622, 428] on input "text" at bounding box center [700, 425] width 353 height 36
paste input "ray@peerlinkmedical.com"
type input "ray@peerlinkmedical.com"
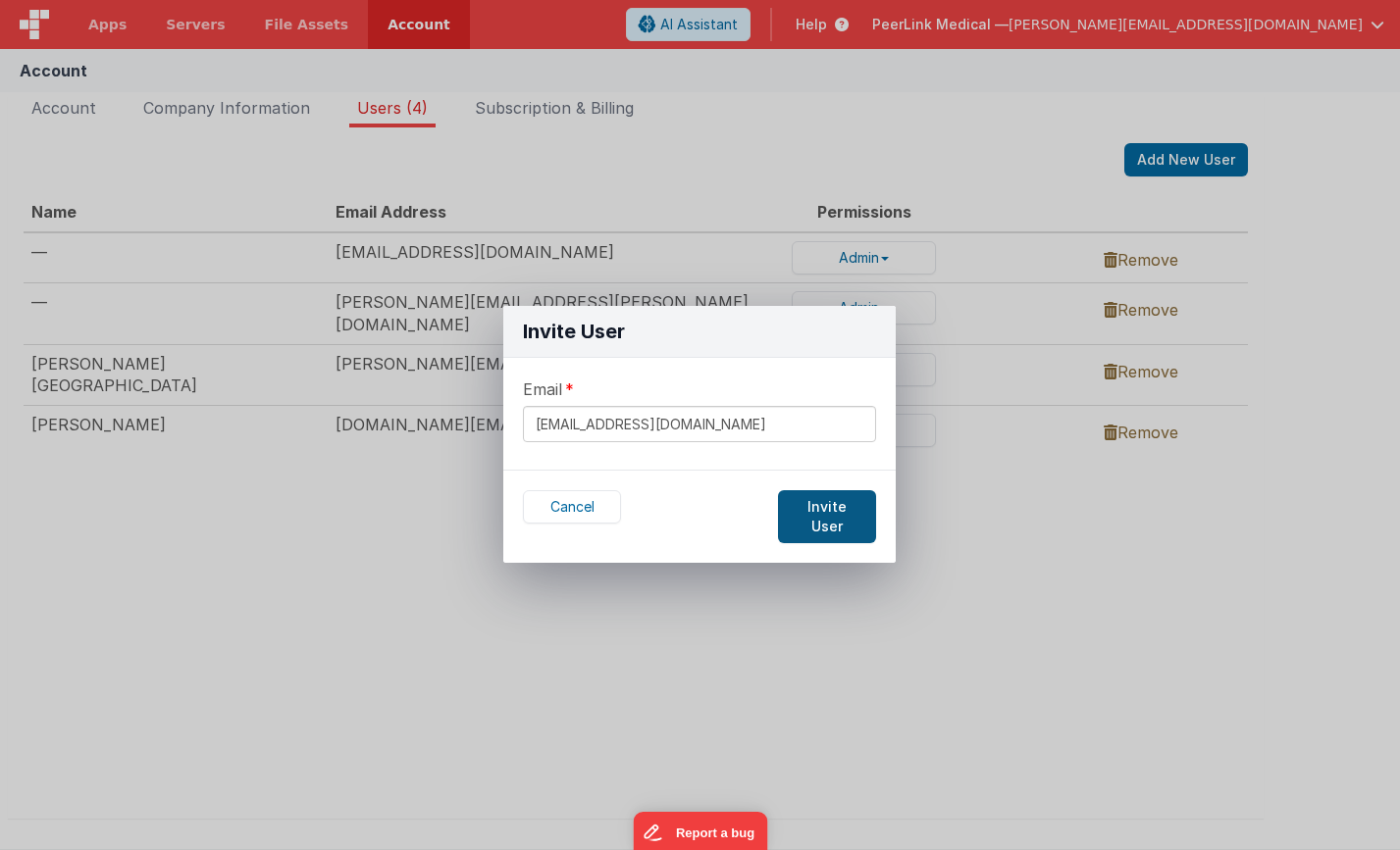
click at [818, 508] on button "Invite User" at bounding box center [827, 516] width 98 height 53
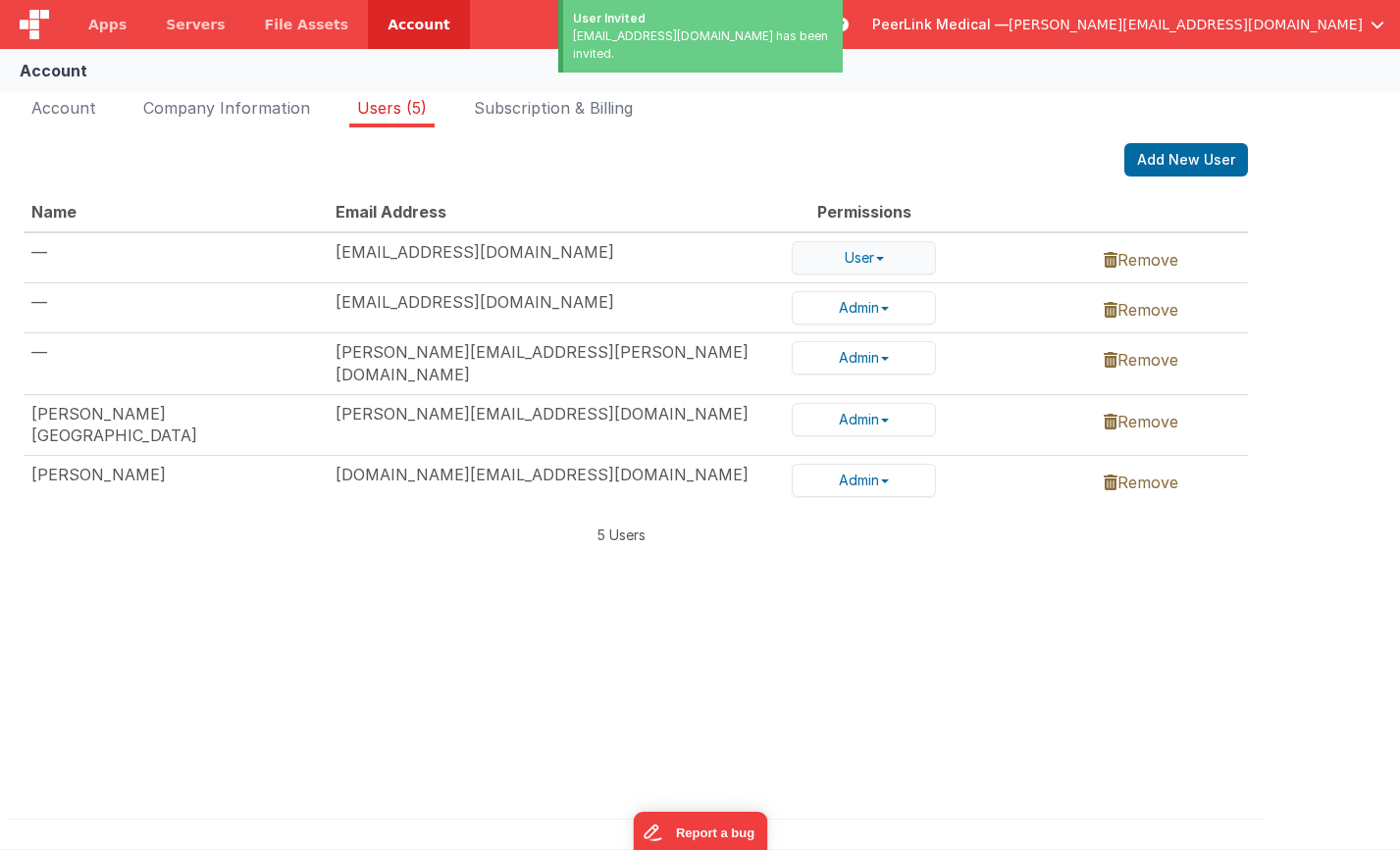
click at [860, 247] on button "User" at bounding box center [863, 257] width 144 height 33
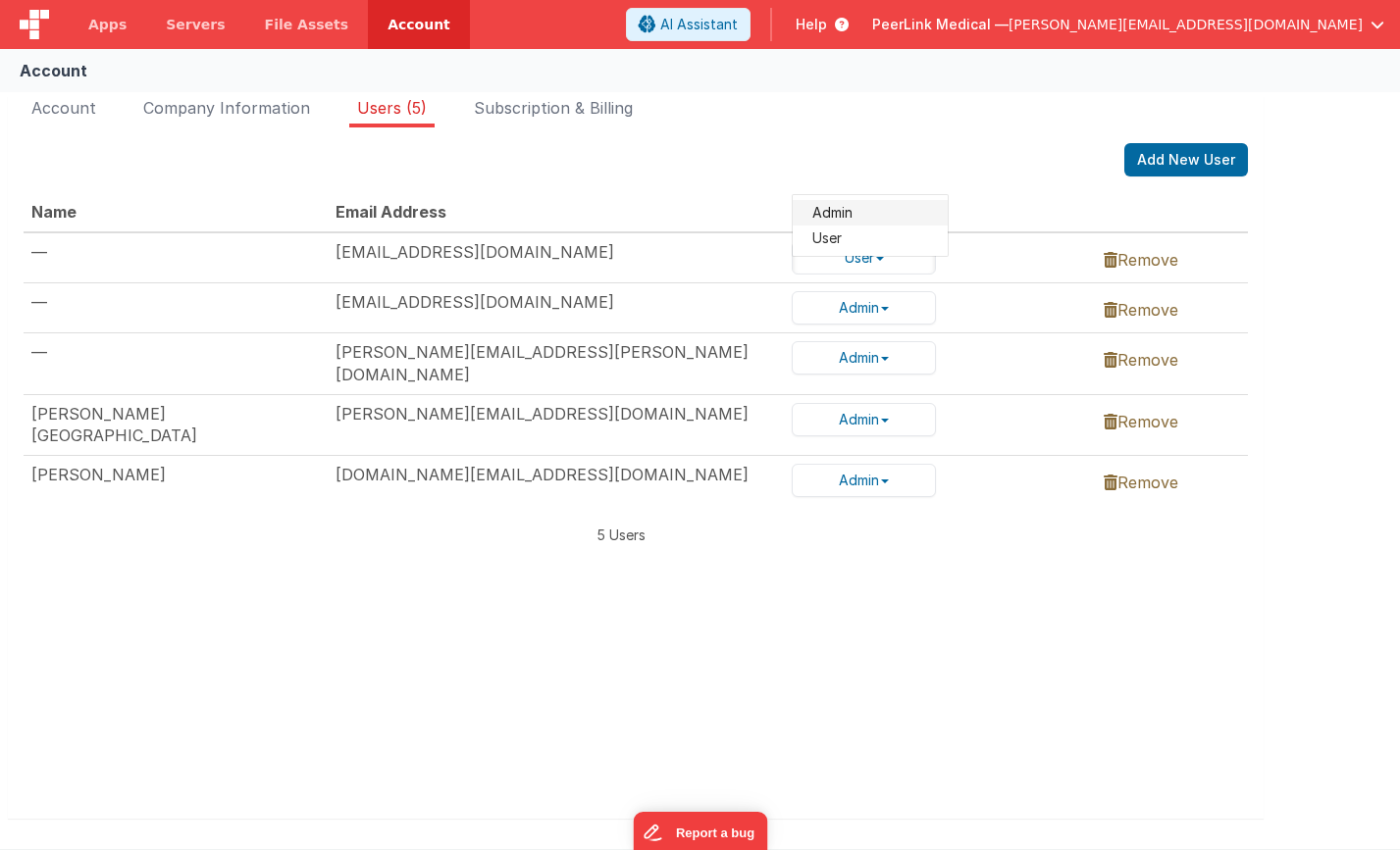
click at [847, 207] on link "Admin" at bounding box center [870, 213] width 155 height 26
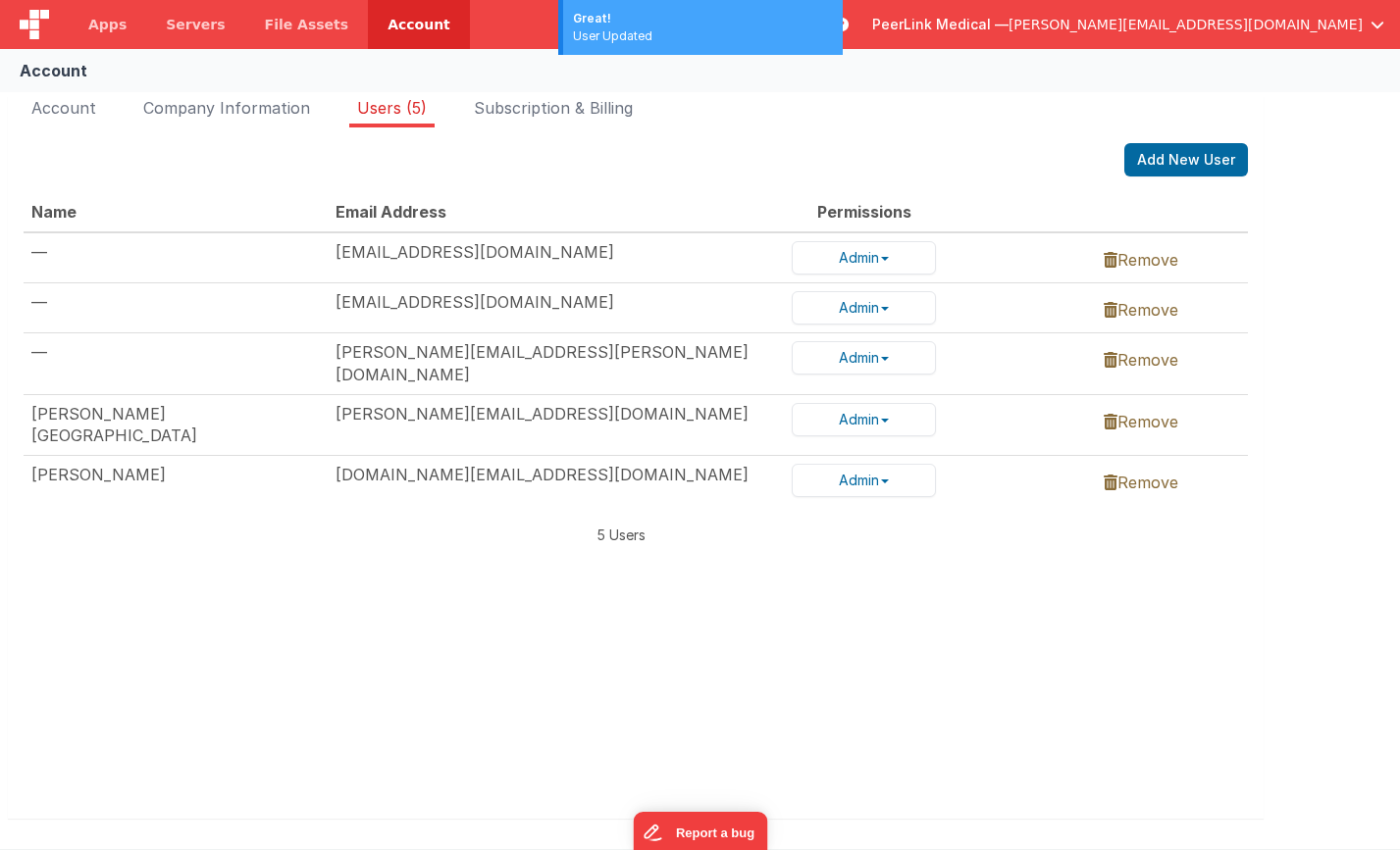
click at [246, 627] on div "Name Email Address Permissions — ray@peerlinkmedical.com Admin Admin User Remov…" at bounding box center [636, 480] width 1225 height 576
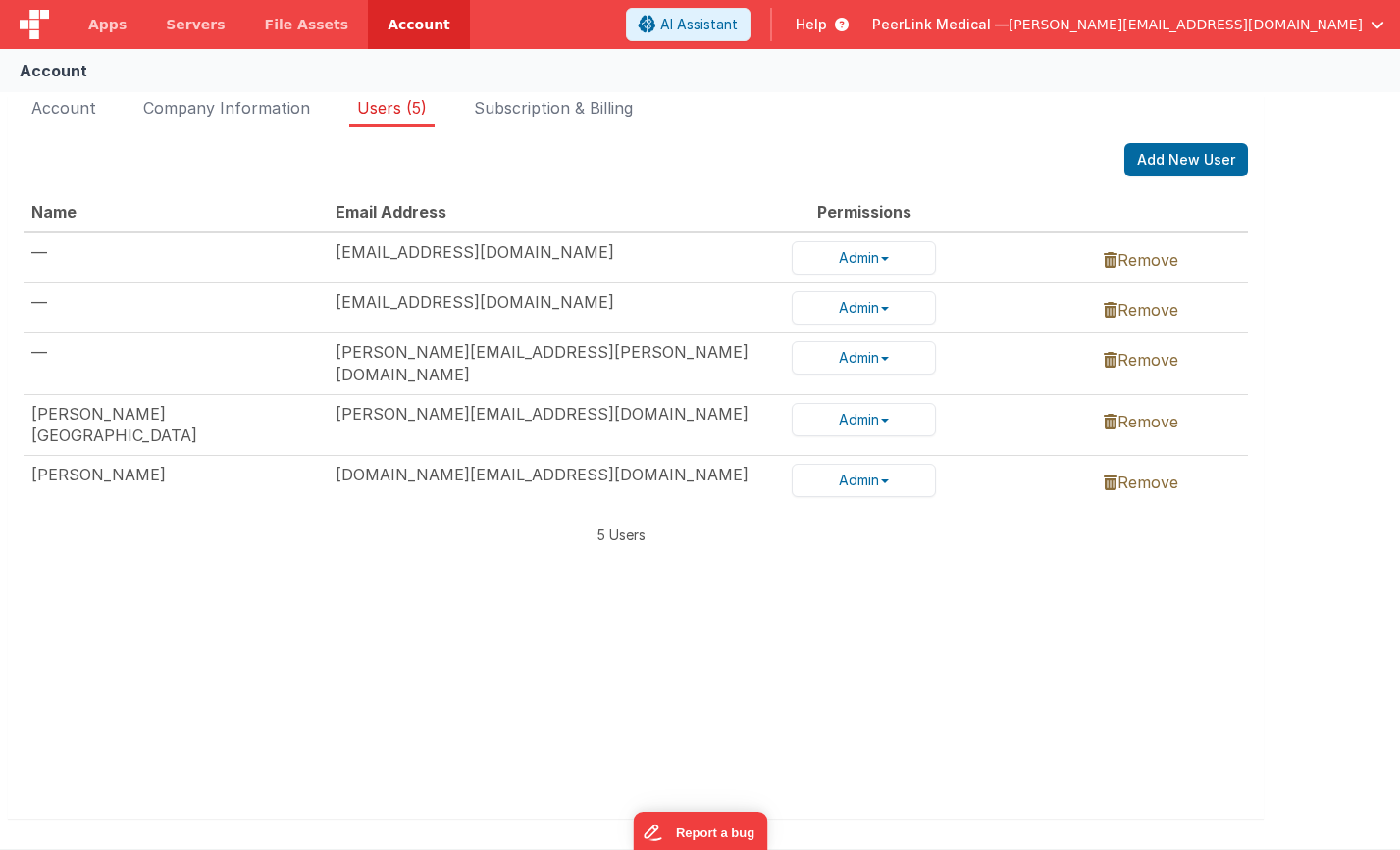
click at [180, 619] on div "Name Email Address Permissions — ray@peerlinkmedical.com Admin Admin User Remov…" at bounding box center [636, 480] width 1225 height 576
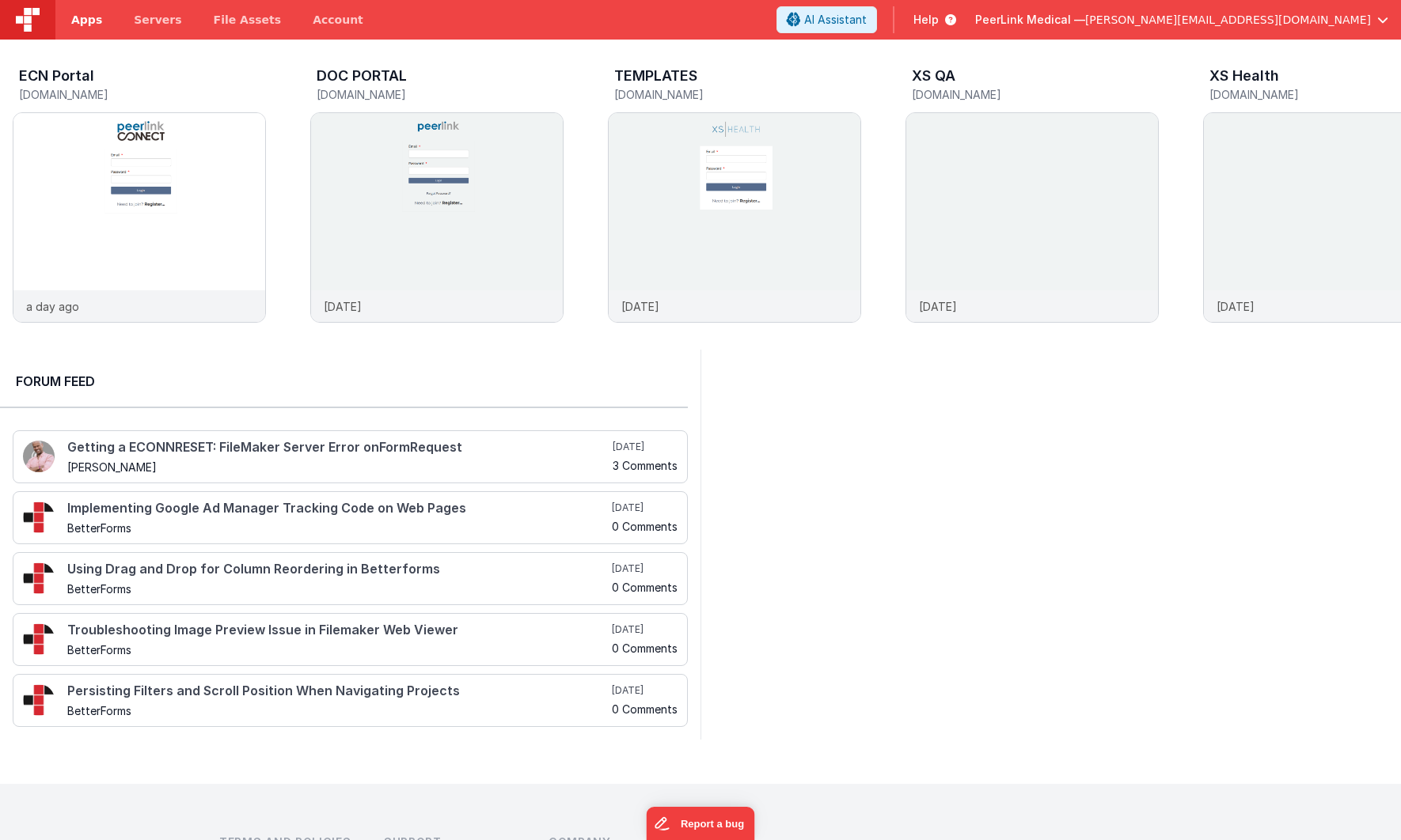
click at [81, 23] on span "Apps" at bounding box center [87, 20] width 31 height 16
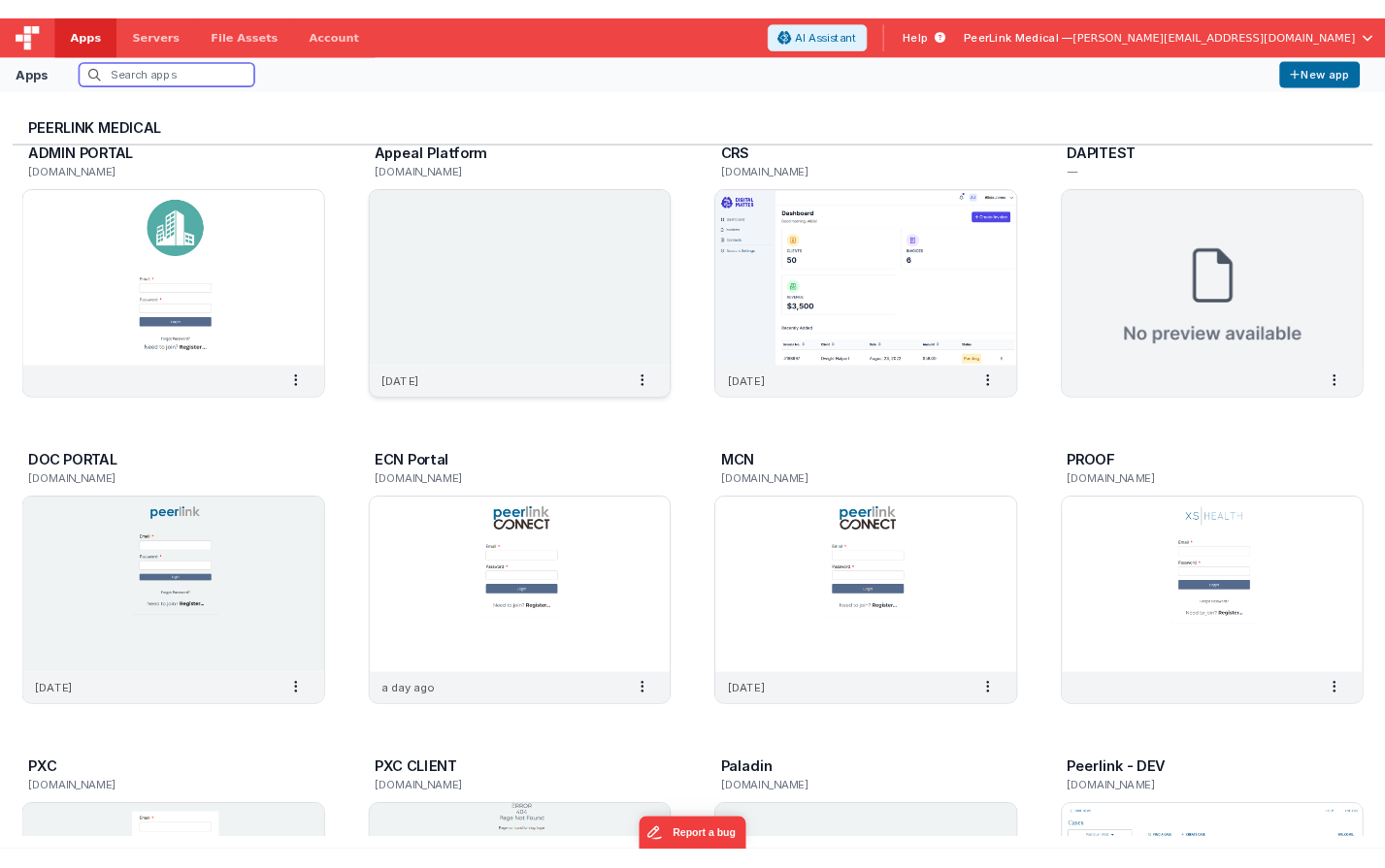
scroll to position [73, 0]
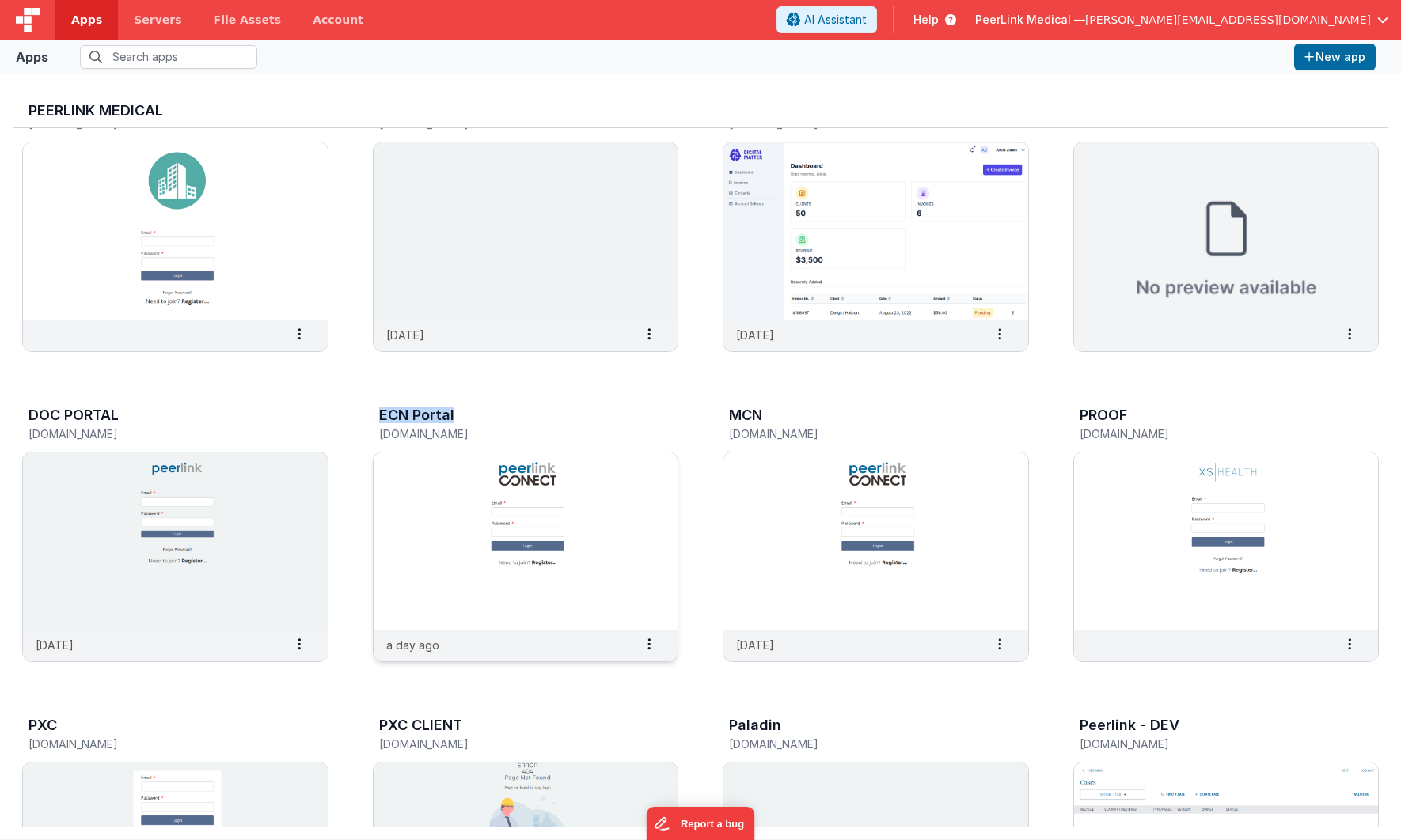
drag, startPoint x: 381, startPoint y: 417, endPoint x: 475, endPoint y: 410, distance: 94.3
click at [475, 410] on div "ECN Portal" at bounding box center [510, 418] width 261 height 21
drag, startPoint x: 462, startPoint y: 412, endPoint x: 380, endPoint y: 413, distance: 82.0
click at [380, 413] on div "ECN Portal" at bounding box center [510, 418] width 261 height 21
copy h3 "ECN Portal"
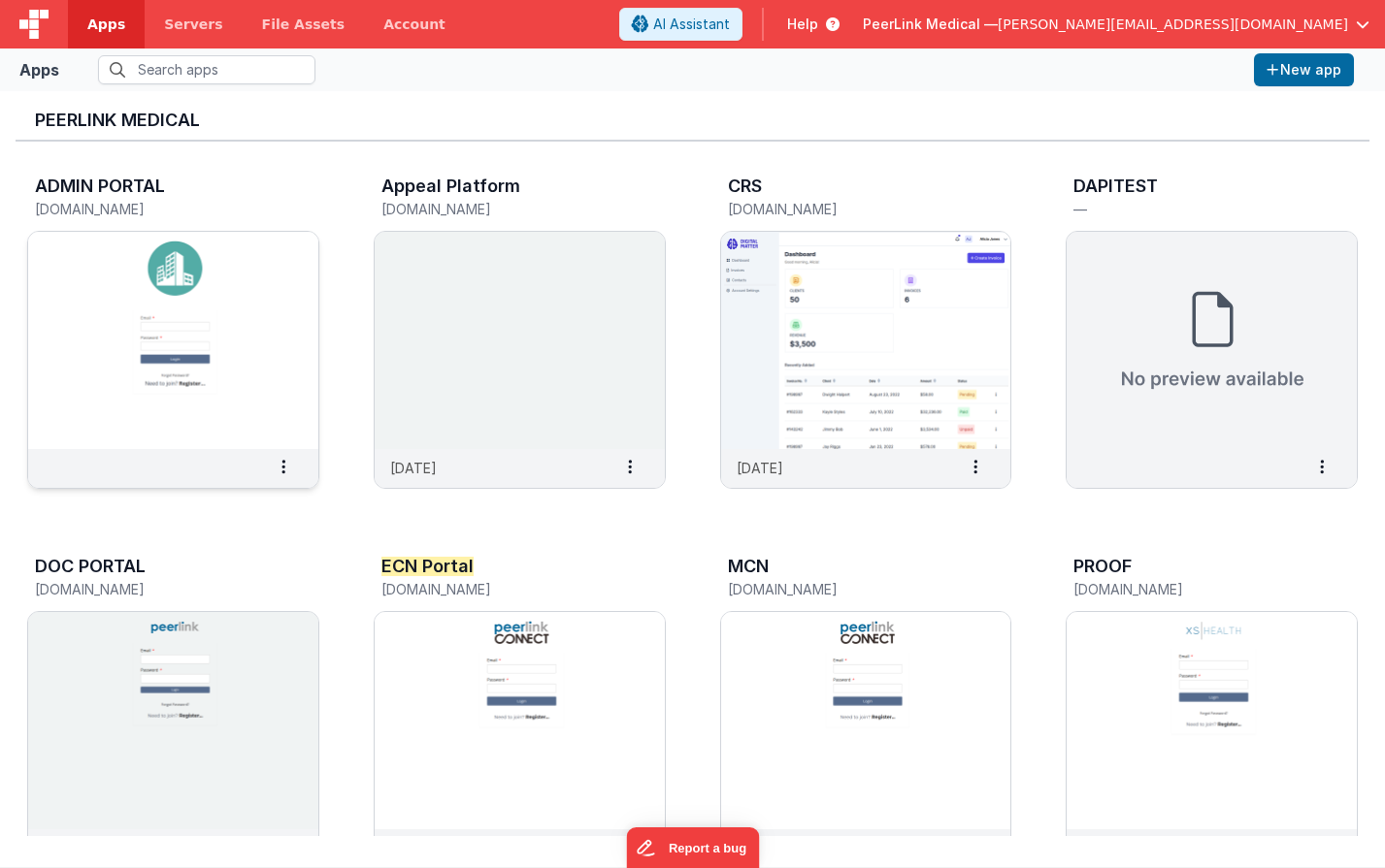
scroll to position [0, 0]
